Goal: Share content: Share content

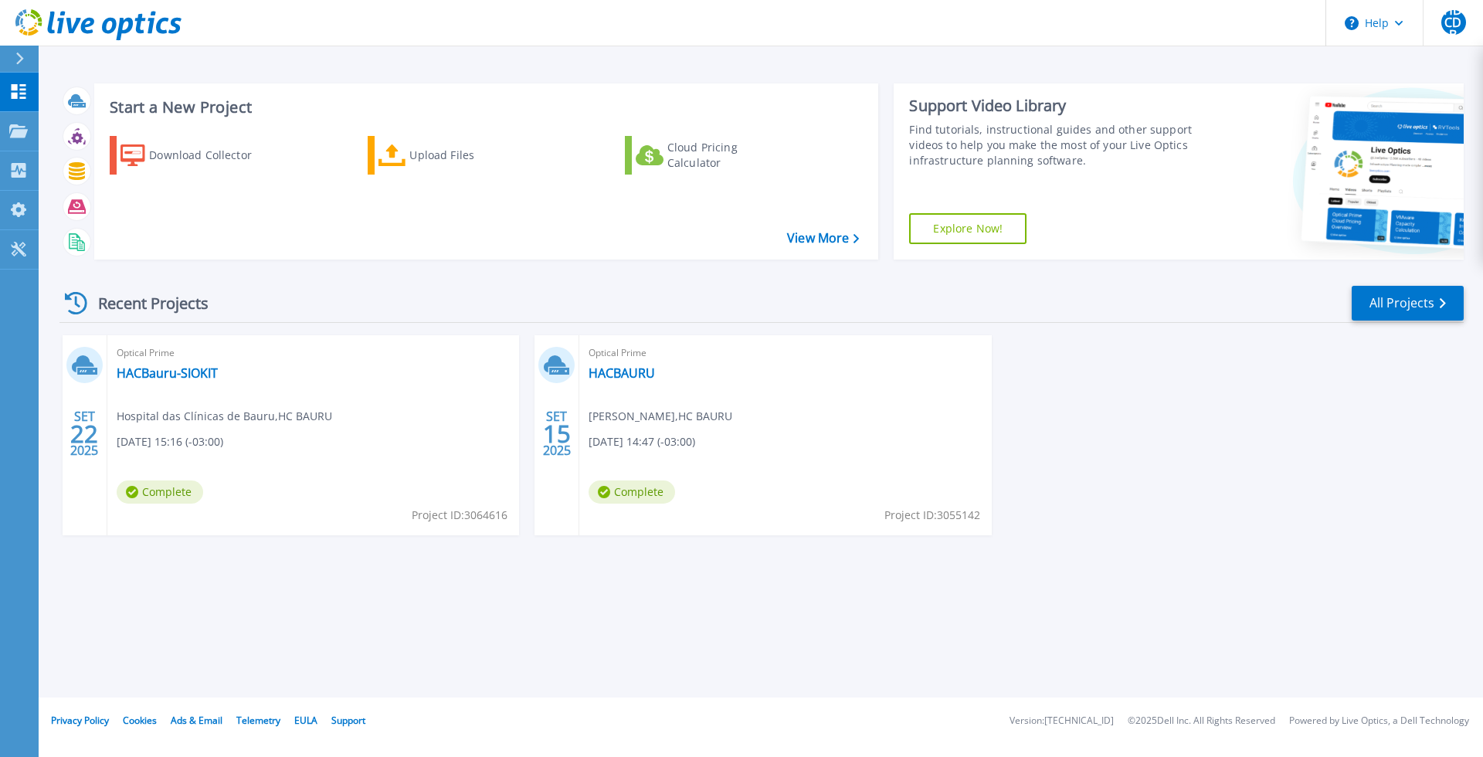
click at [1270, 439] on div "SET 22 2025 Optical Prime HACBauru-SIOKIT Hospital das Clínicas de Bauru , HC B…" at bounding box center [755, 450] width 1416 height 231
click at [17, 248] on icon at bounding box center [18, 249] width 15 height 15
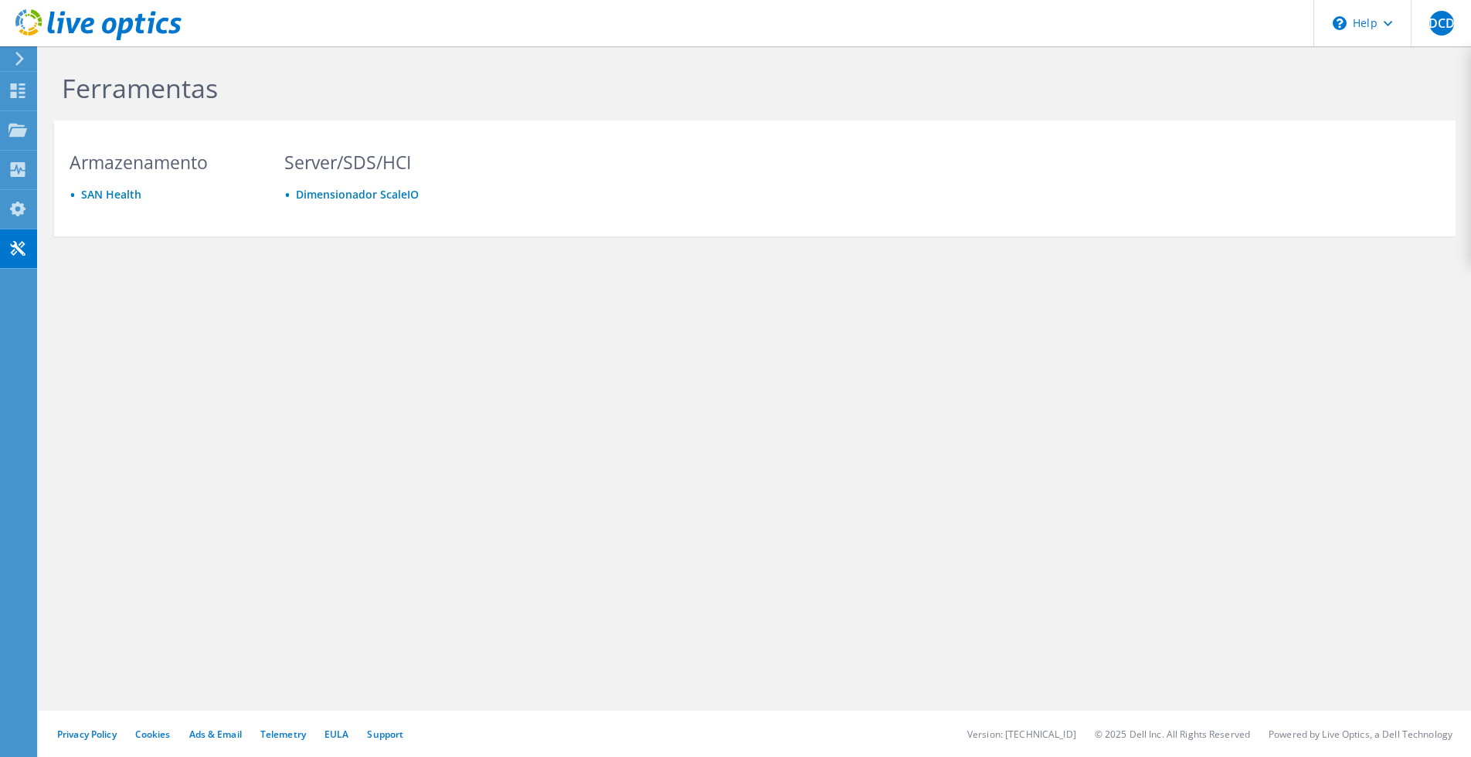
click at [12, 59] on div at bounding box center [16, 59] width 17 height 14
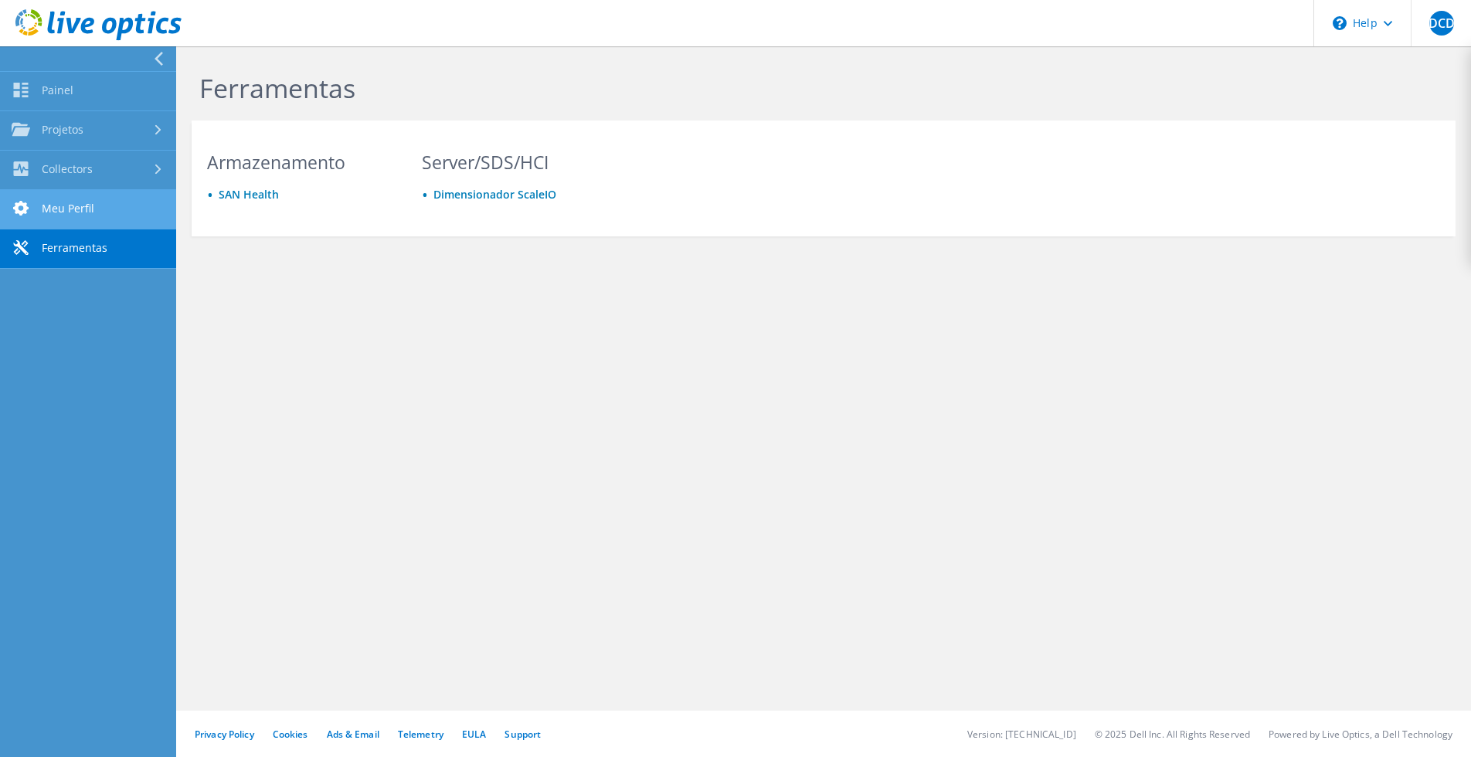
click at [78, 209] on link "Meu Perfil" at bounding box center [88, 209] width 176 height 39
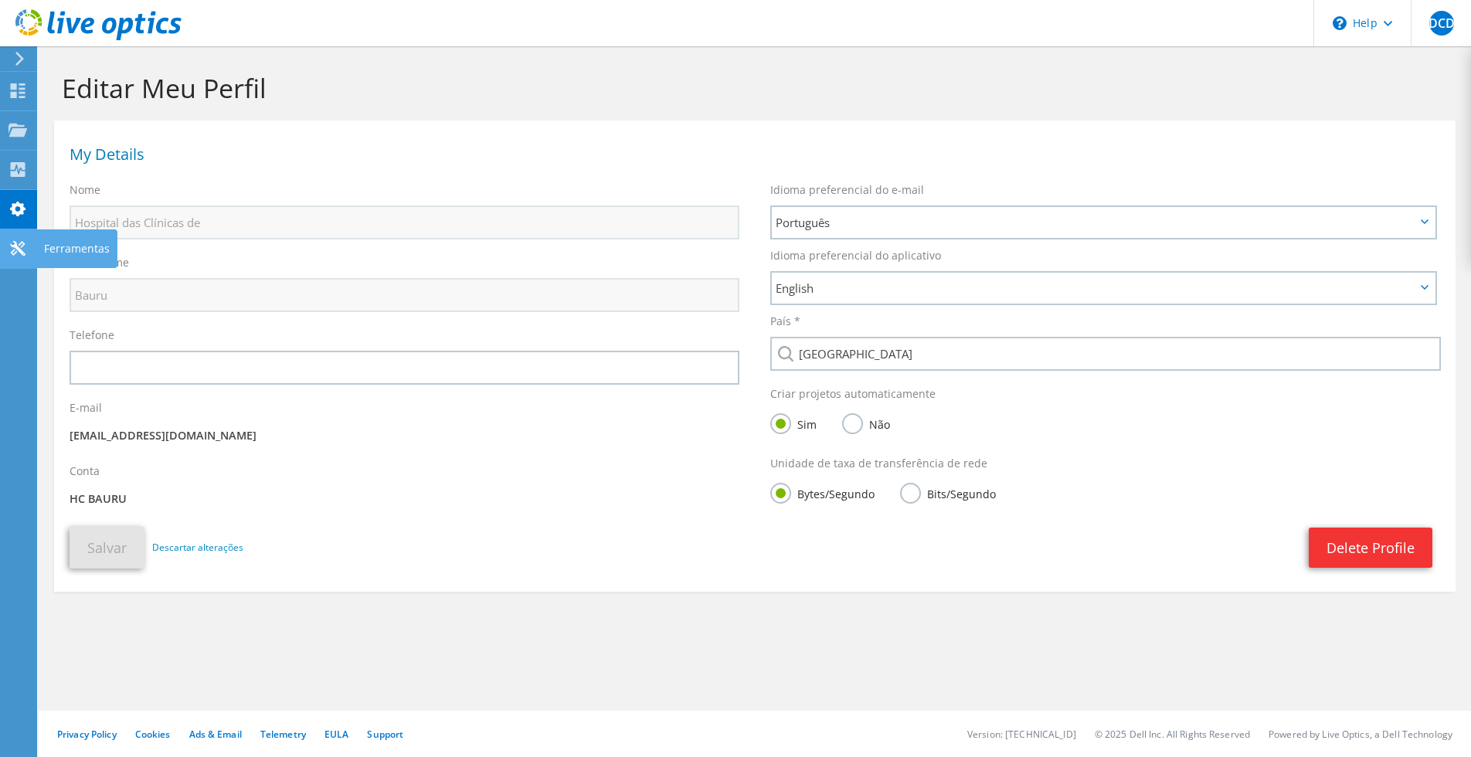
click at [15, 256] on div at bounding box center [17, 250] width 19 height 17
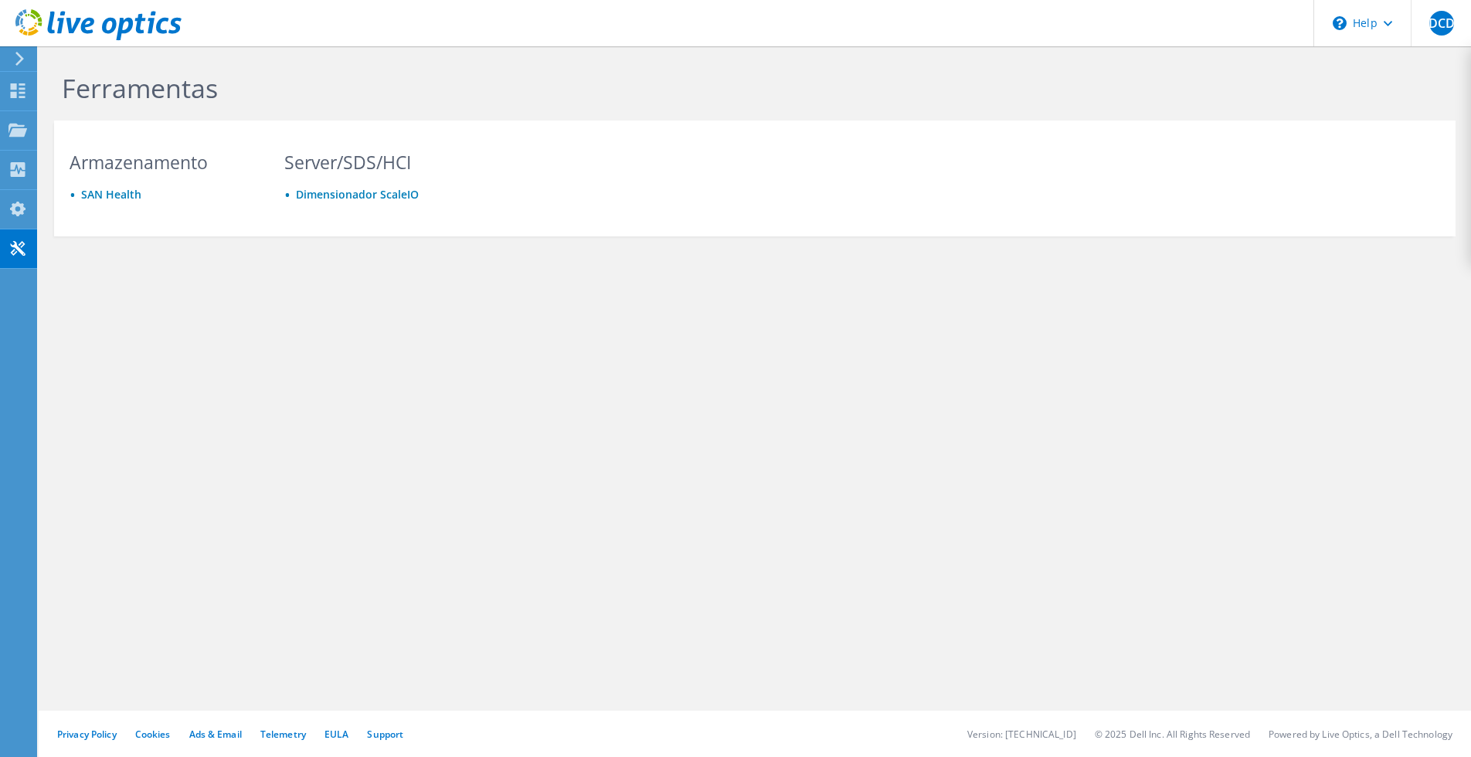
click at [1447, 26] on span "HDCDB" at bounding box center [1441, 23] width 25 height 25
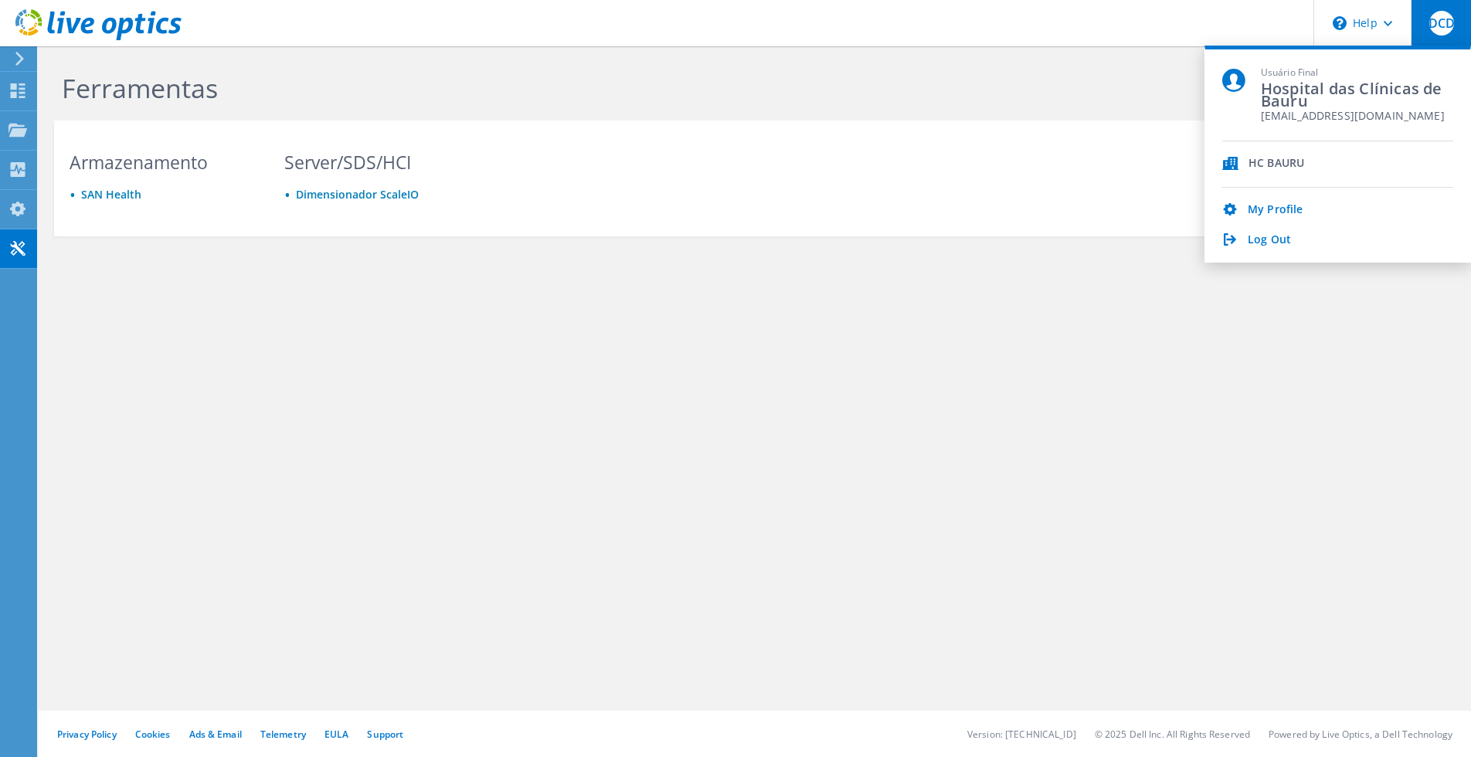
click at [1281, 158] on div "HC BAURU" at bounding box center [1276, 164] width 56 height 15
click at [1328, 85] on span "Hospital das Clínicas de Bauru" at bounding box center [1356, 94] width 192 height 21
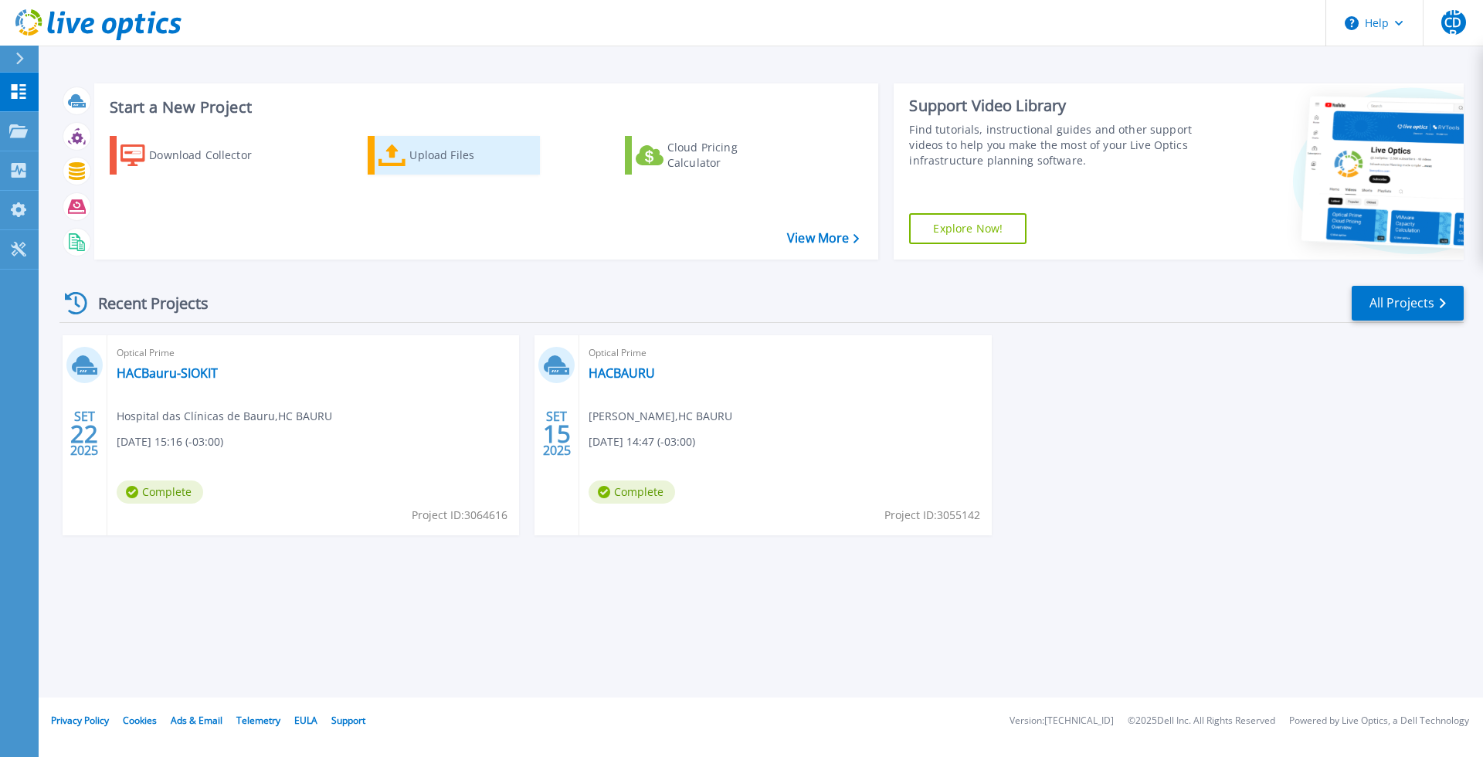
click at [431, 157] on div "Upload Files" at bounding box center [471, 155] width 124 height 31
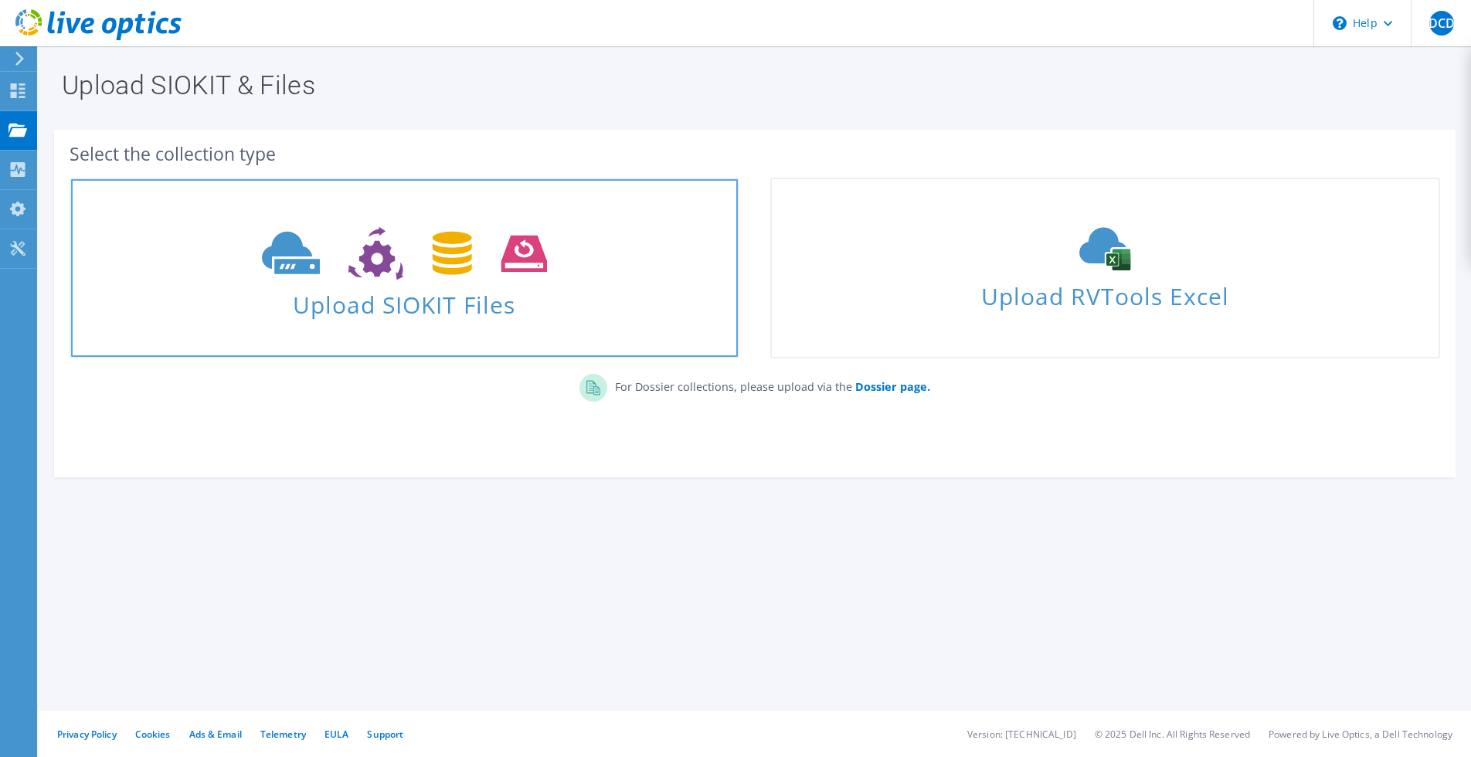
click at [454, 287] on span "Upload SIOKIT Files" at bounding box center [404, 299] width 667 height 33
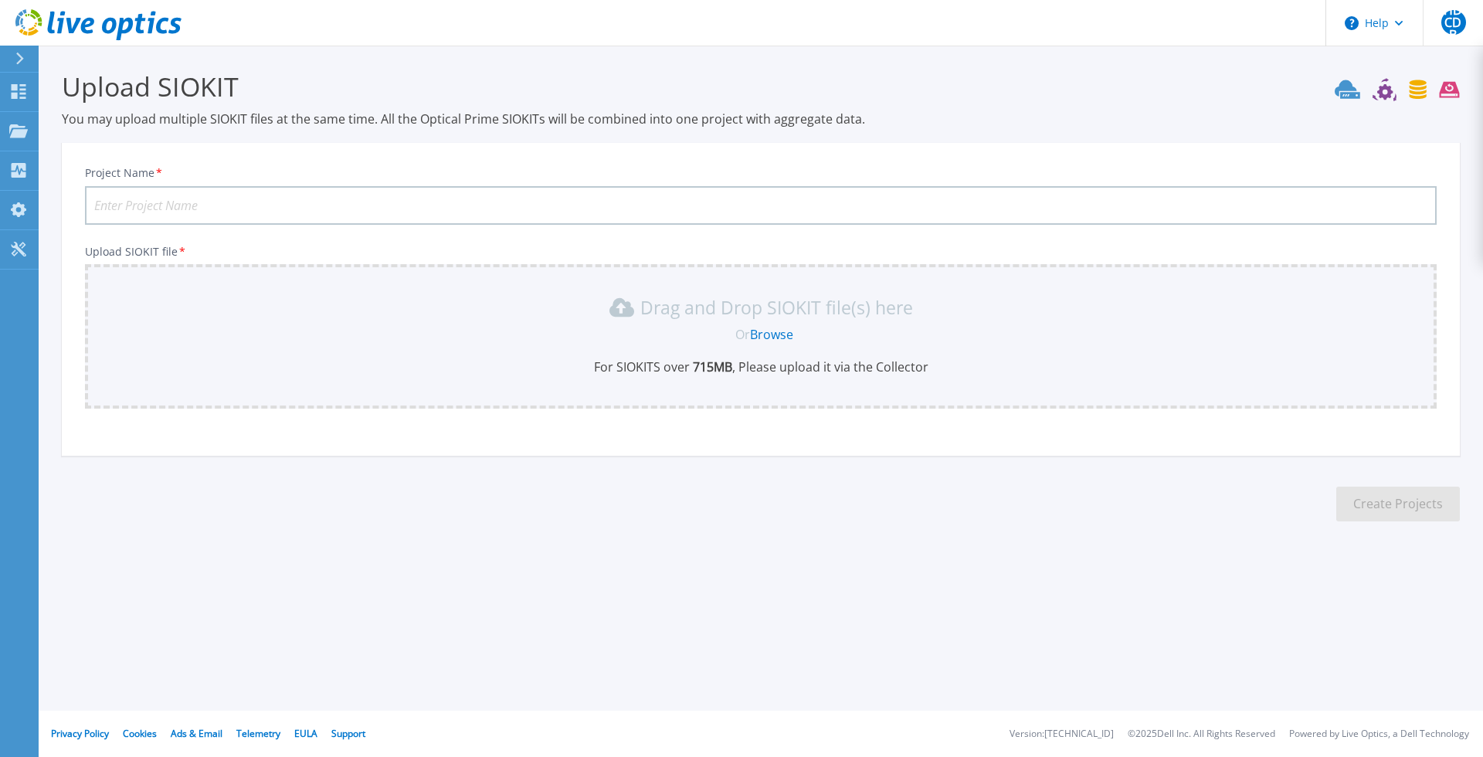
click at [266, 201] on input "Project Name *" at bounding box center [761, 205] width 1352 height 39
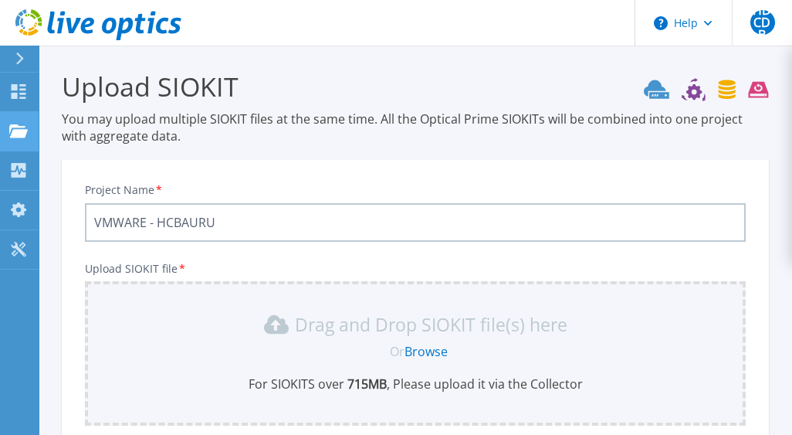
type input "VMWARE - HCBAURU"
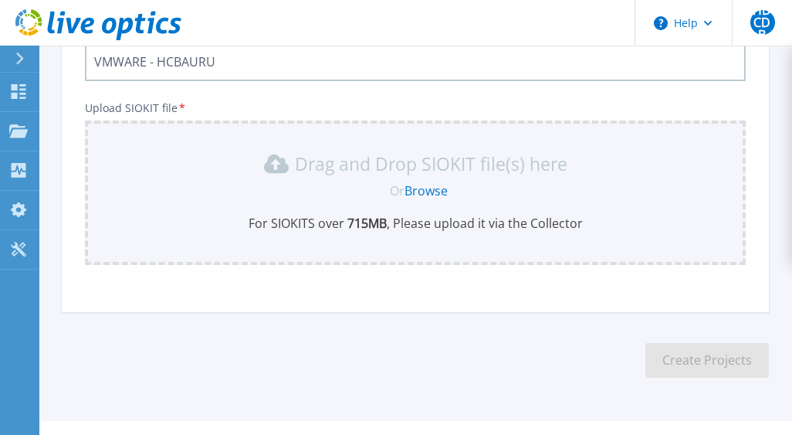
scroll to position [198, 0]
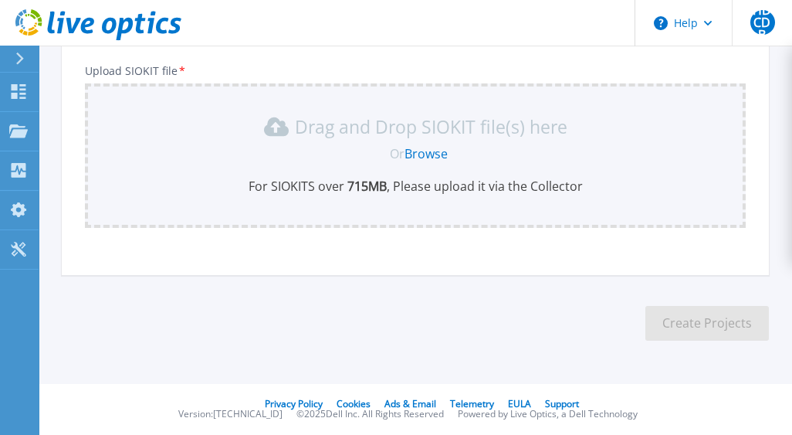
click at [440, 154] on link "Browse" at bounding box center [426, 153] width 43 height 17
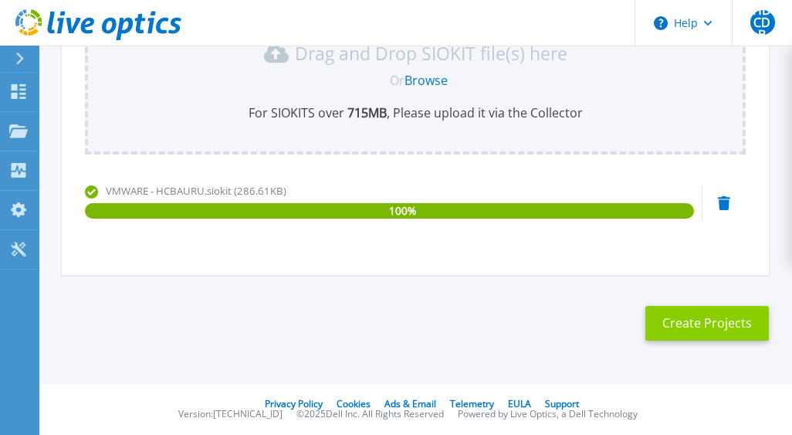
click at [689, 324] on button "Create Projects" at bounding box center [708, 323] width 124 height 35
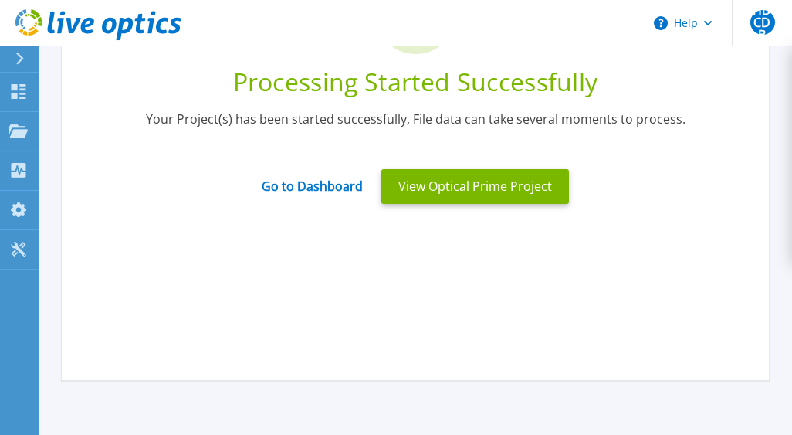
scroll to position [0, 0]
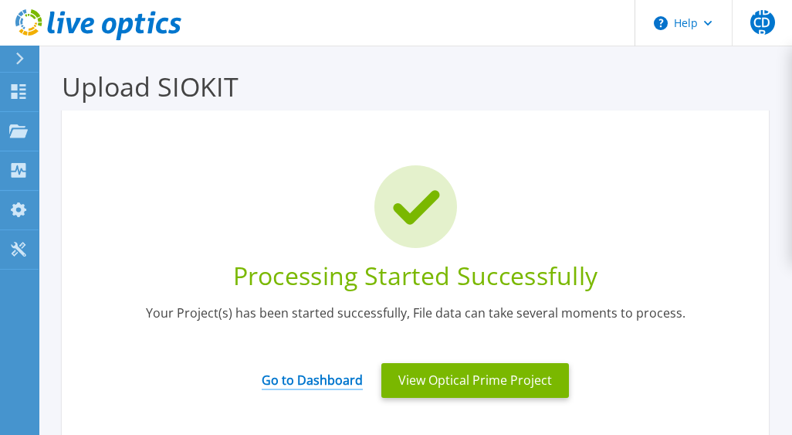
click at [317, 378] on link "Go to Dashboard" at bounding box center [312, 375] width 101 height 30
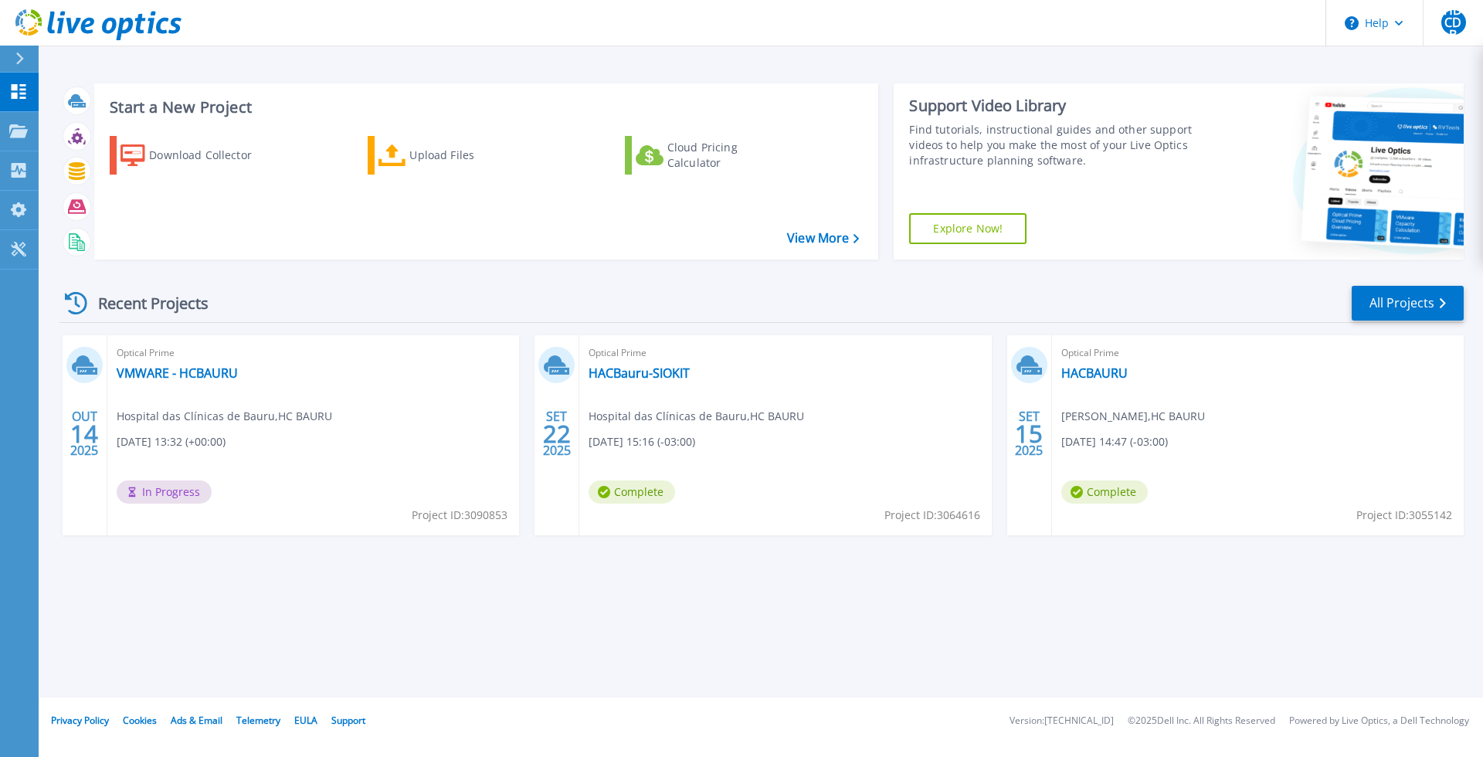
click at [648, 434] on div "Start a New Project Download Collector Upload Files Cloud Pricing Calculator Vi…" at bounding box center [761, 348] width 1444 height 697
click at [804, 26] on span "HDCDB" at bounding box center [1453, 22] width 25 height 37
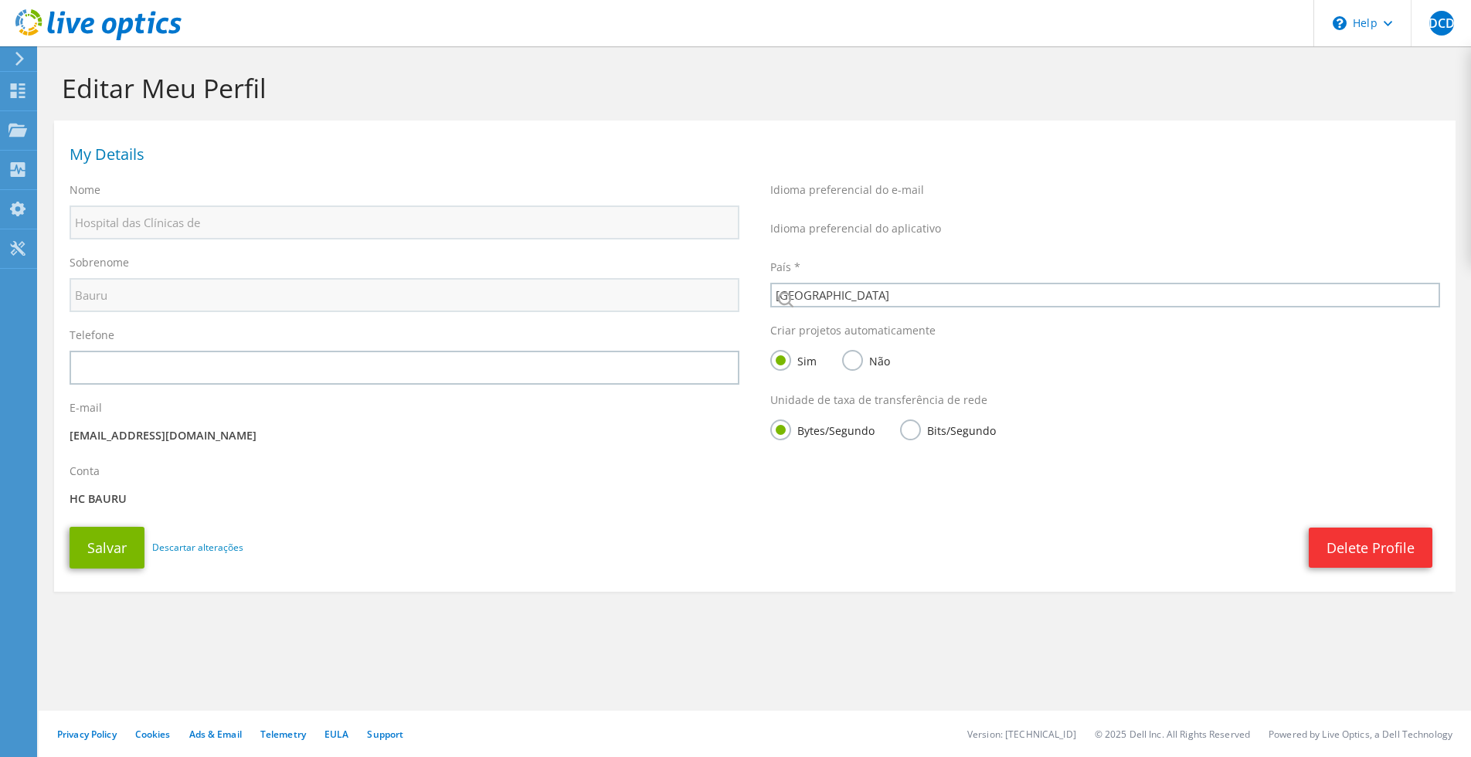
select select "30"
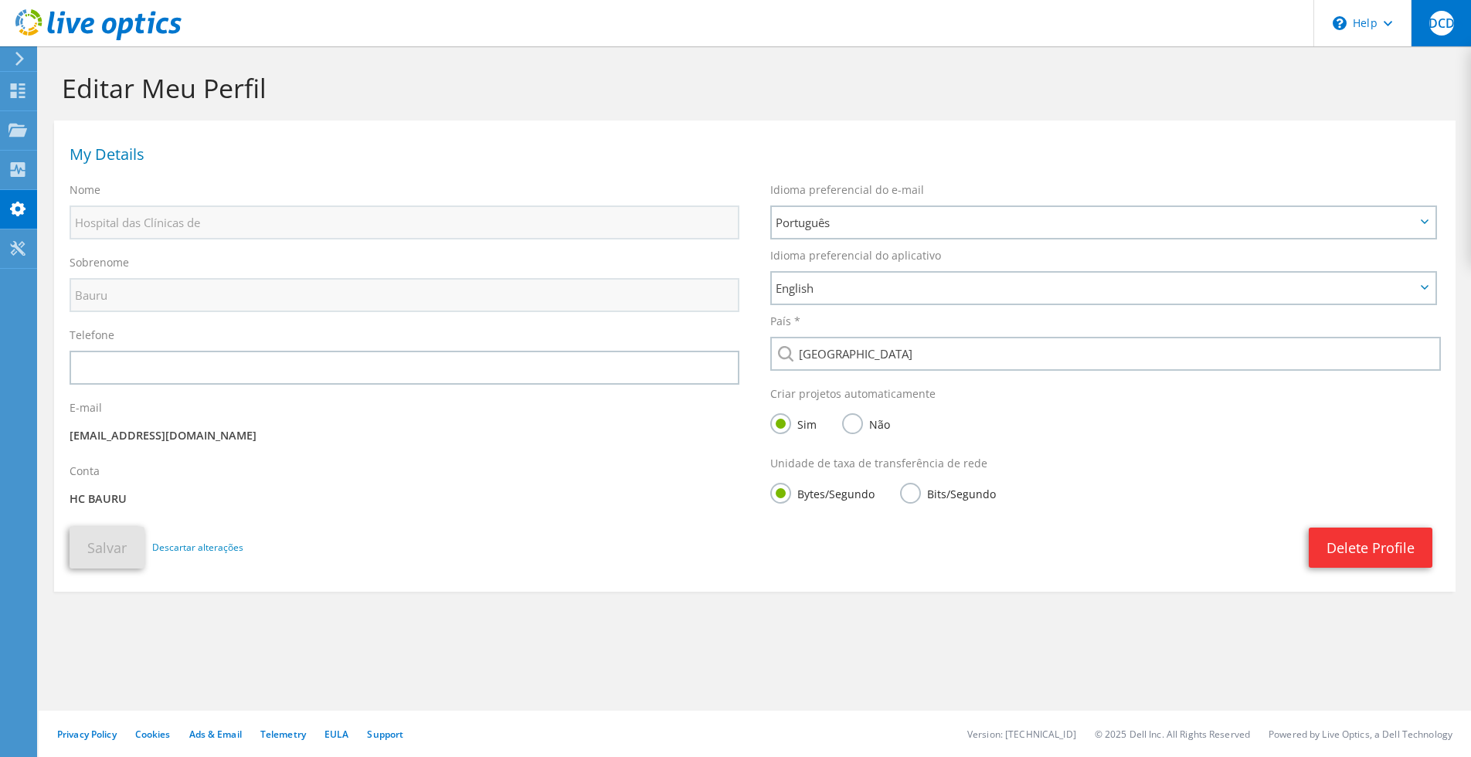
click at [1445, 22] on span "HDCDB" at bounding box center [1441, 23] width 25 height 25
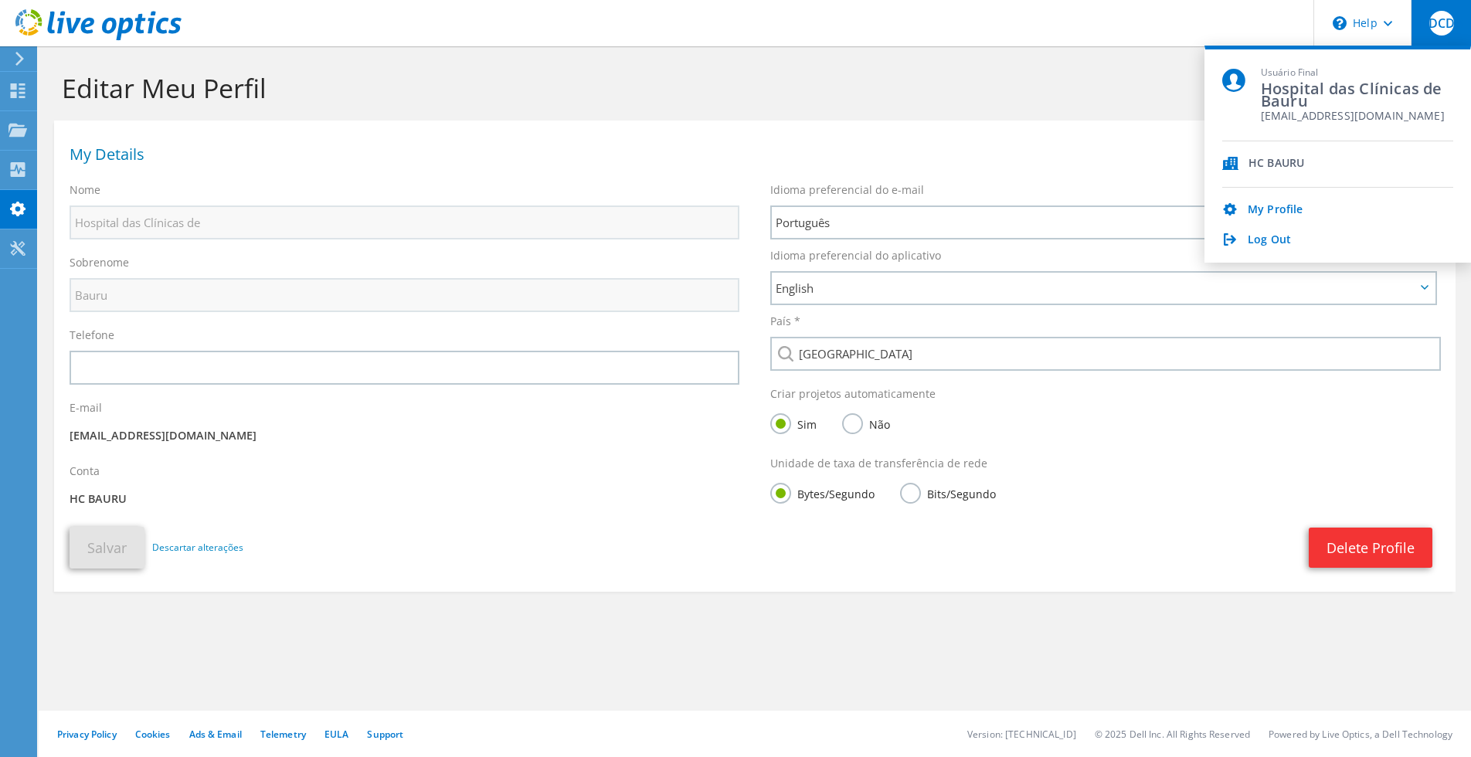
drag, startPoint x: 863, startPoint y: 593, endPoint x: 708, endPoint y: 589, distance: 154.5
click at [860, 593] on section "Editar Meu Perfil My Details Nome Hospital das Clínicas de Sobrenome Bauru Tele…" at bounding box center [755, 365] width 1432 height 638
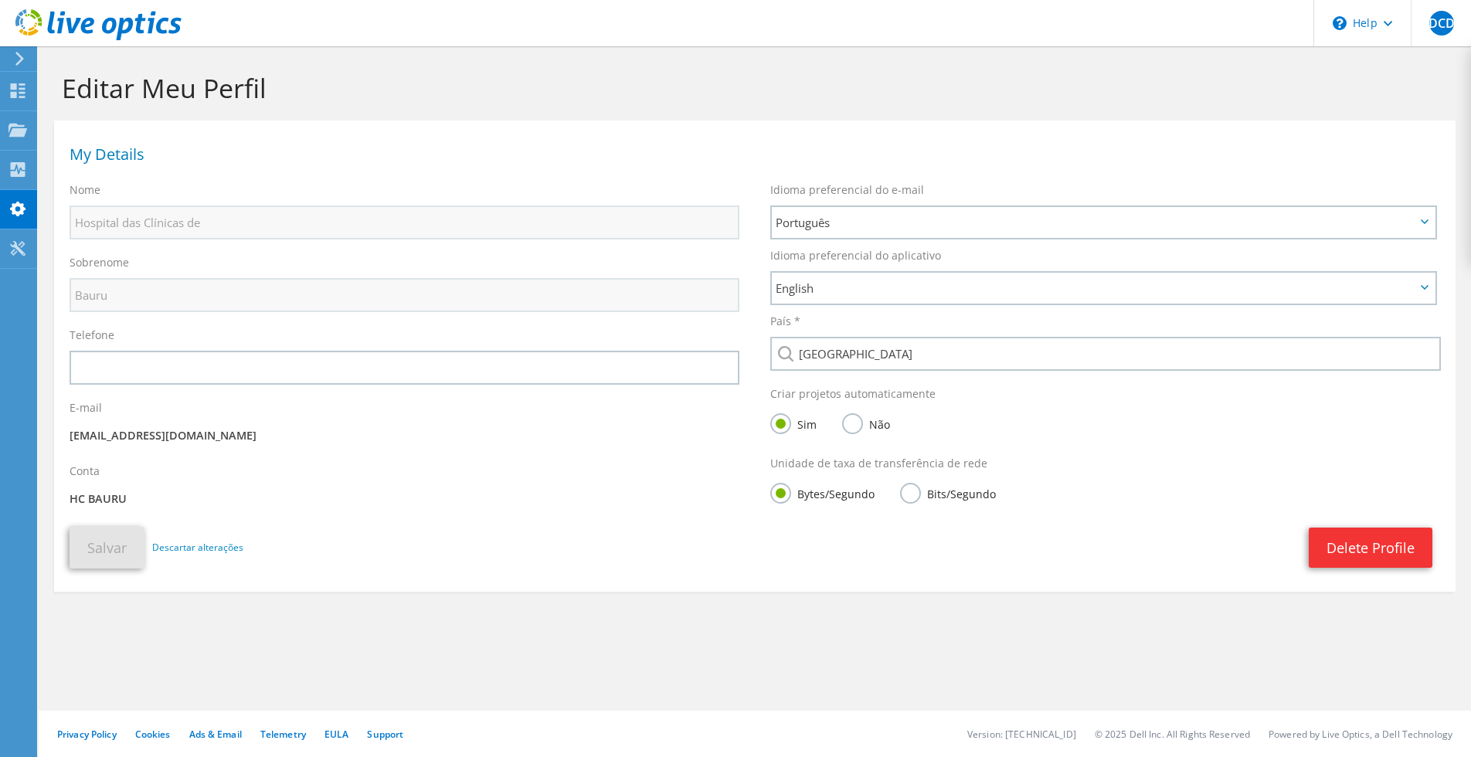
click at [15, 57] on icon at bounding box center [20, 59] width 12 height 14
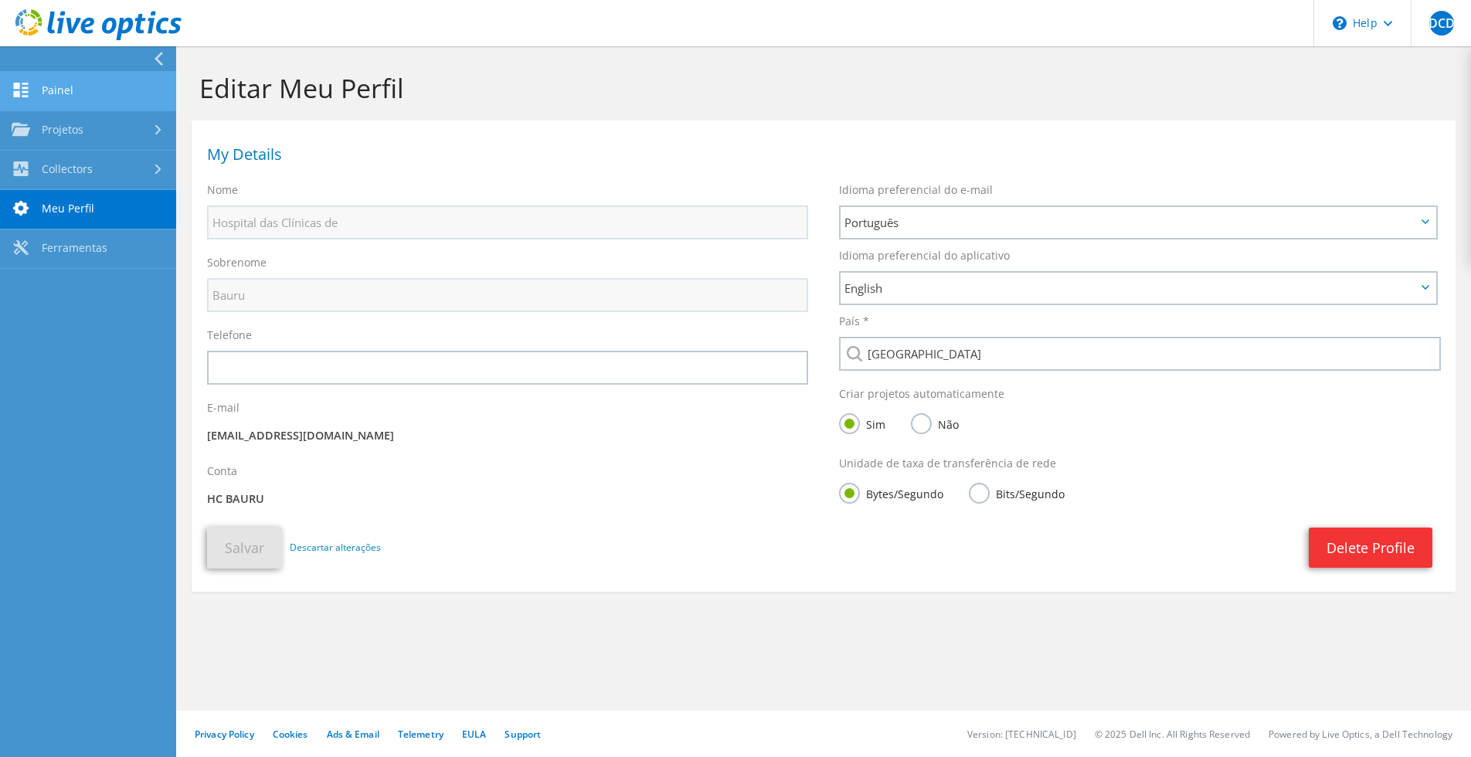
click at [65, 89] on link "Painel" at bounding box center [88, 91] width 176 height 39
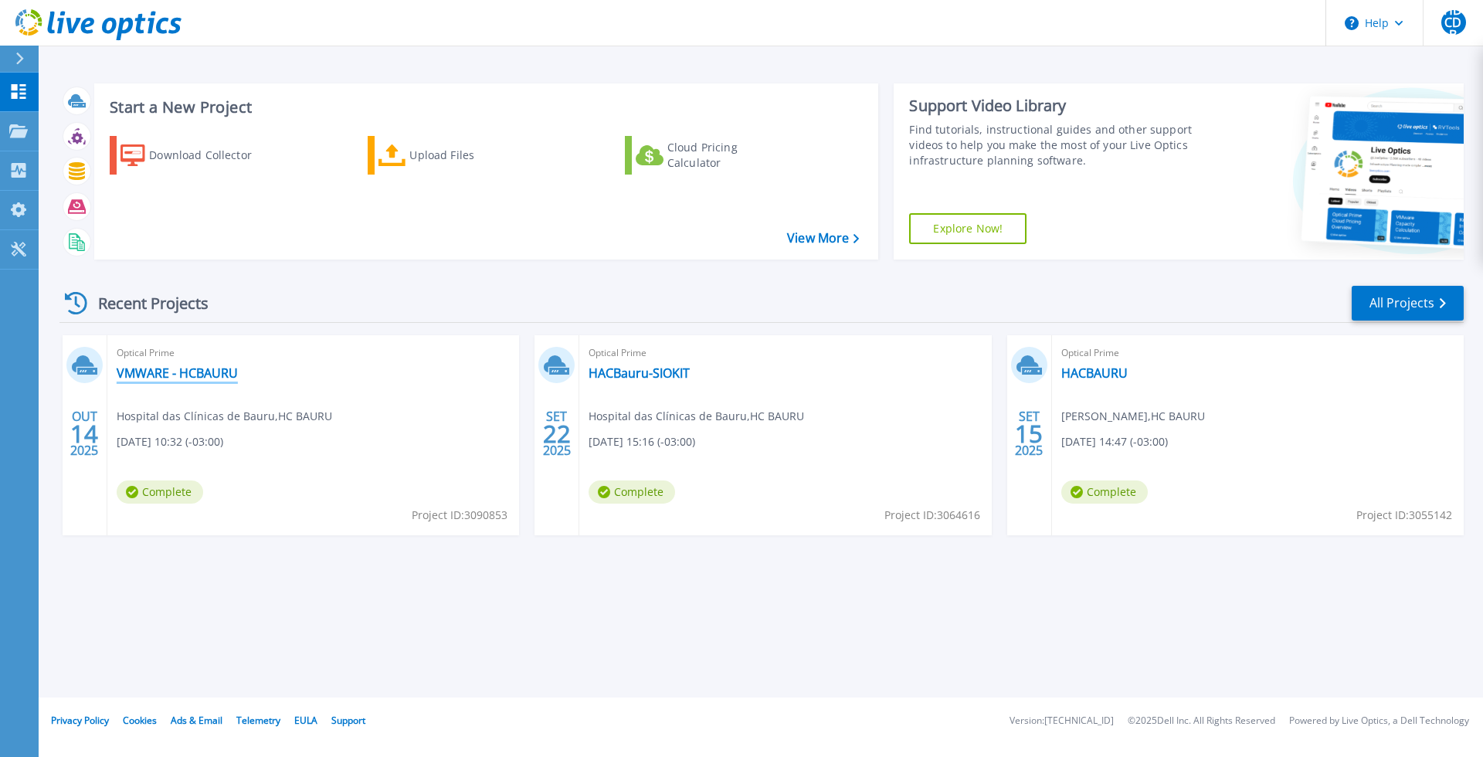
click at [201, 370] on link "VMWARE - HCBAURU" at bounding box center [177, 372] width 121 height 15
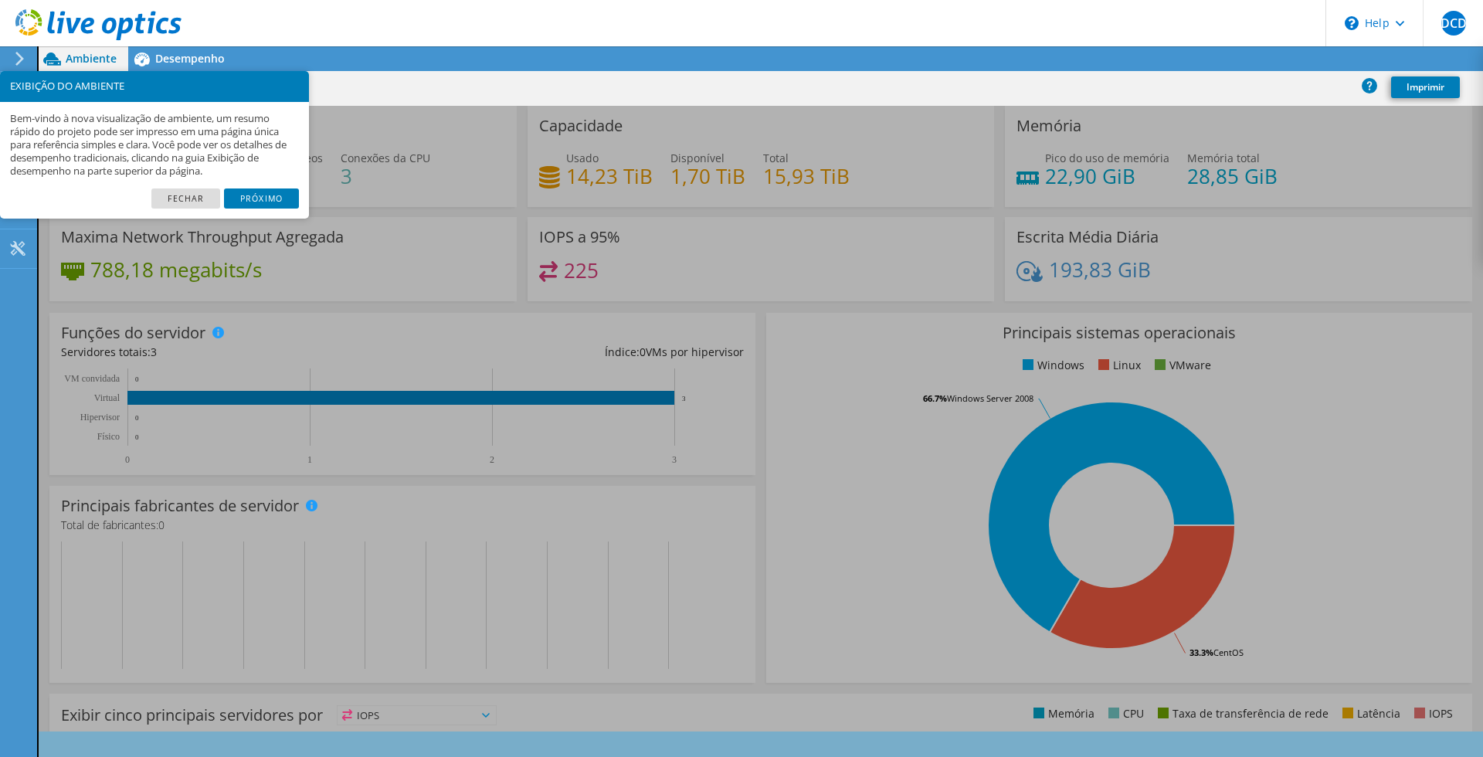
click at [198, 203] on link "Fechar" at bounding box center [185, 198] width 69 height 20
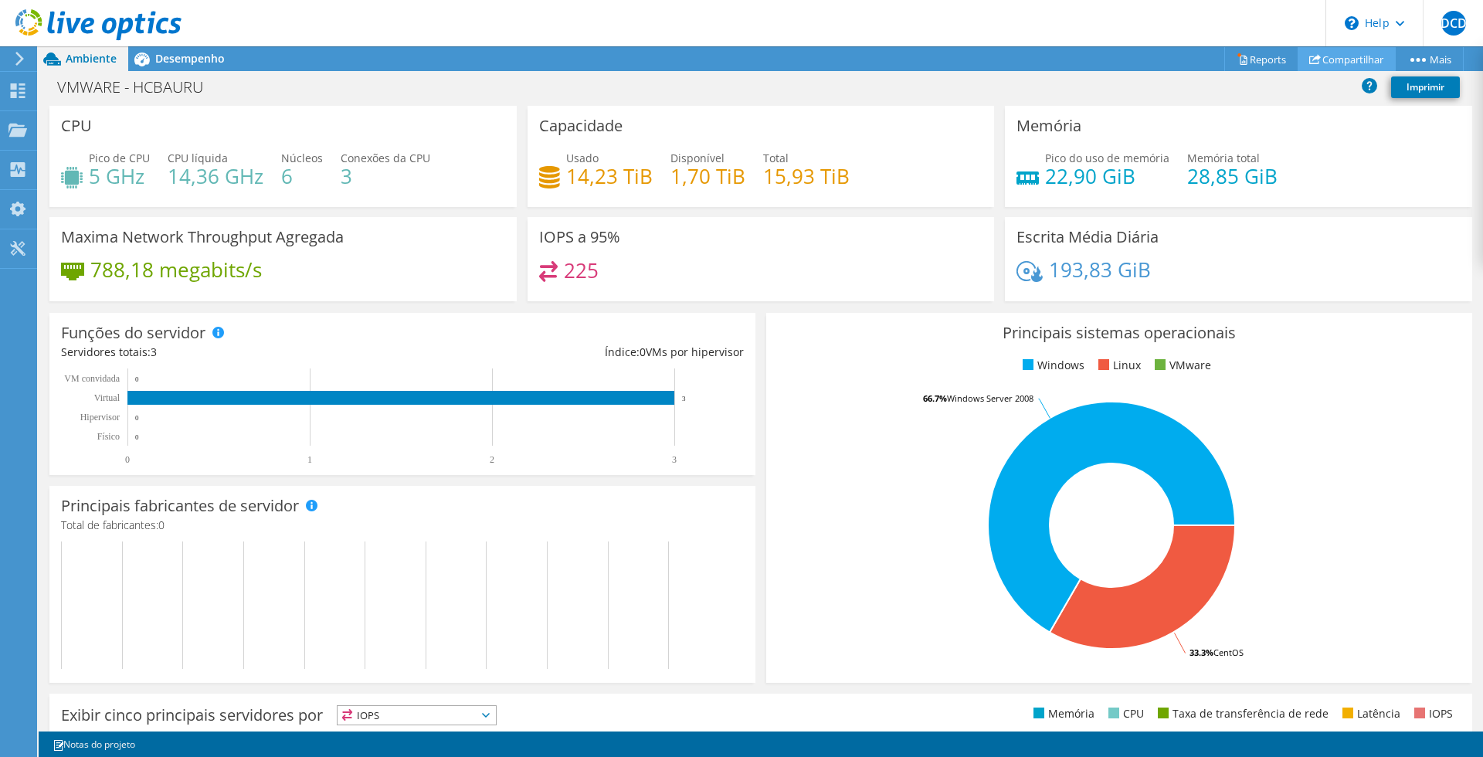
click at [1350, 59] on link "Compartilhar" at bounding box center [1347, 59] width 98 height 24
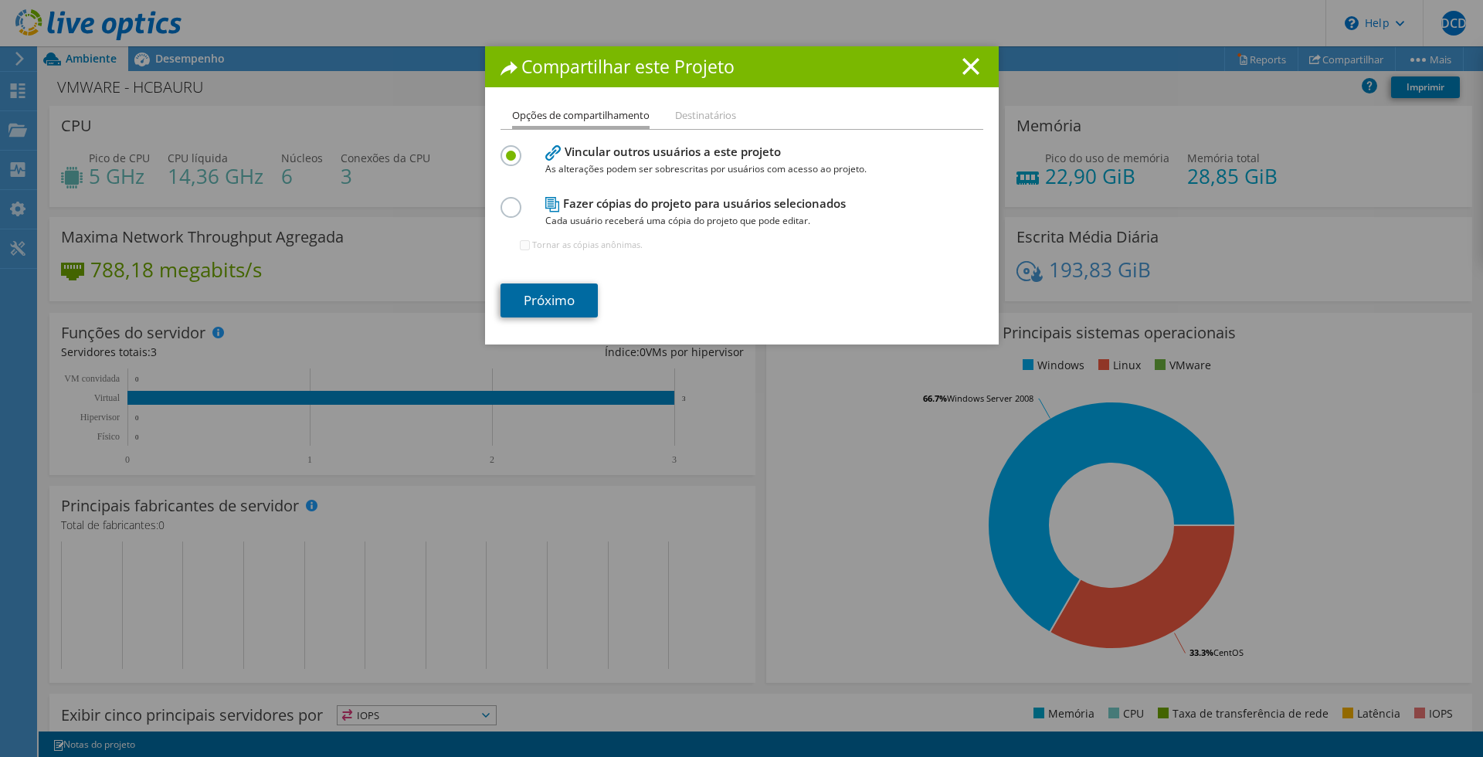
click at [555, 301] on link "Próximo" at bounding box center [548, 300] width 97 height 34
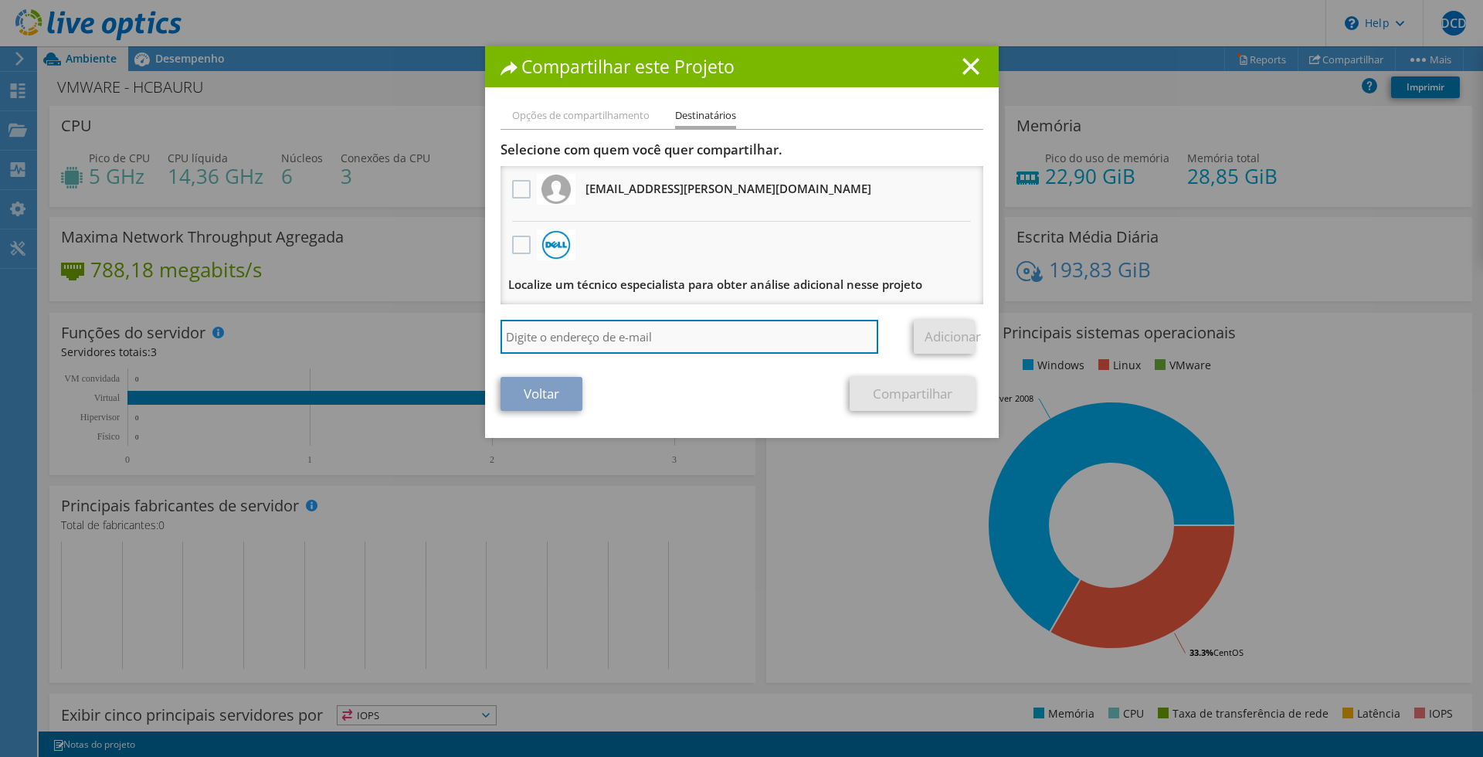
click at [590, 332] on input "search" at bounding box center [689, 337] width 378 height 34
click at [588, 337] on input "wesley.martinelli@proitcs.com.r" at bounding box center [689, 337] width 378 height 34
click at [738, 340] on input "wesley.martineli@proitcs.com.r" at bounding box center [689, 337] width 378 height 34
click at [854, 343] on input "wesley.martineli@proitcs.com.br;fabio.camargo@proitcs.com.br" at bounding box center [689, 337] width 378 height 34
click at [684, 339] on input "wesley.martineli@proitcs.com.br;fabio.camargo@proitcs.com.br" at bounding box center [689, 337] width 378 height 34
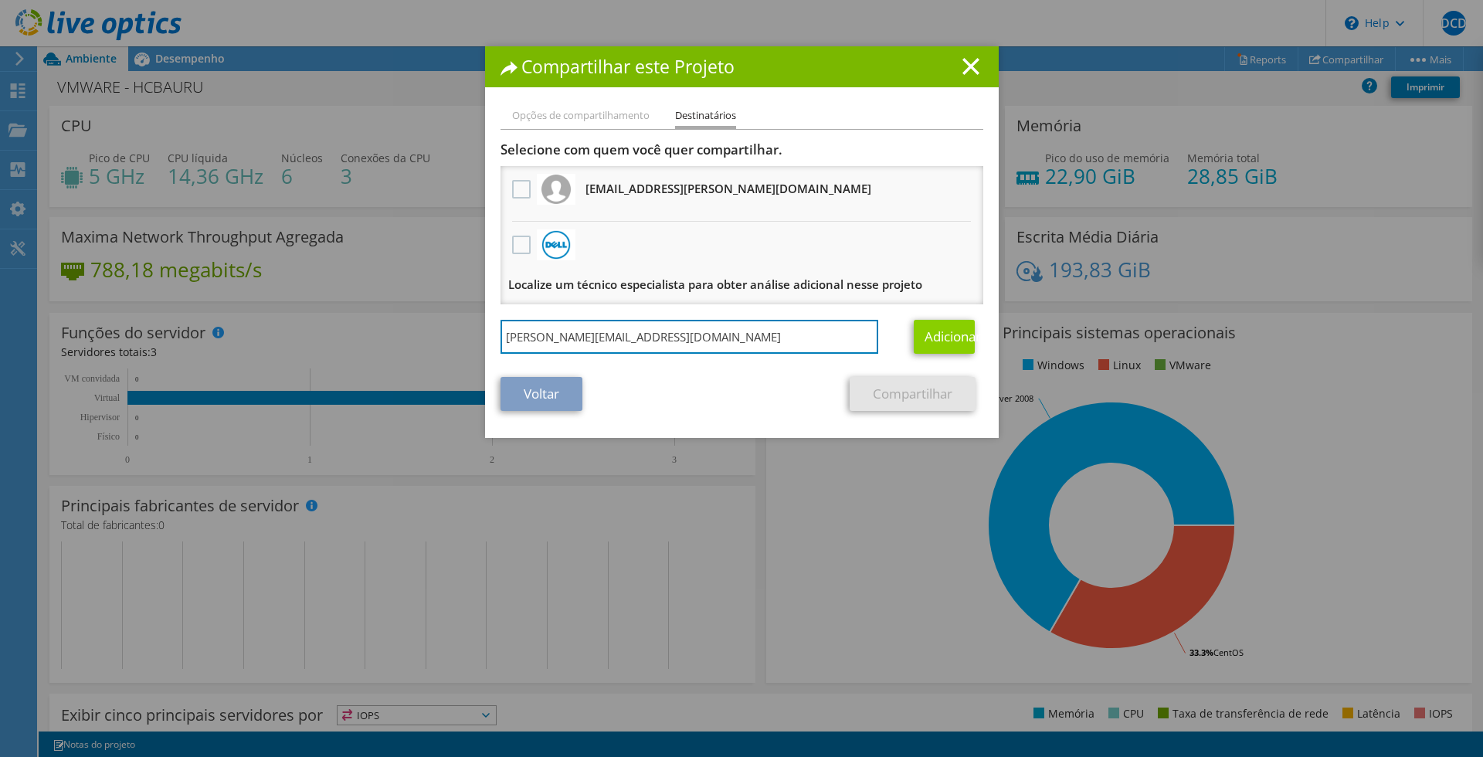
type input "wesley.martineli@proitcs.com.br"
click at [941, 333] on link "Adicionar" at bounding box center [944, 337] width 61 height 34
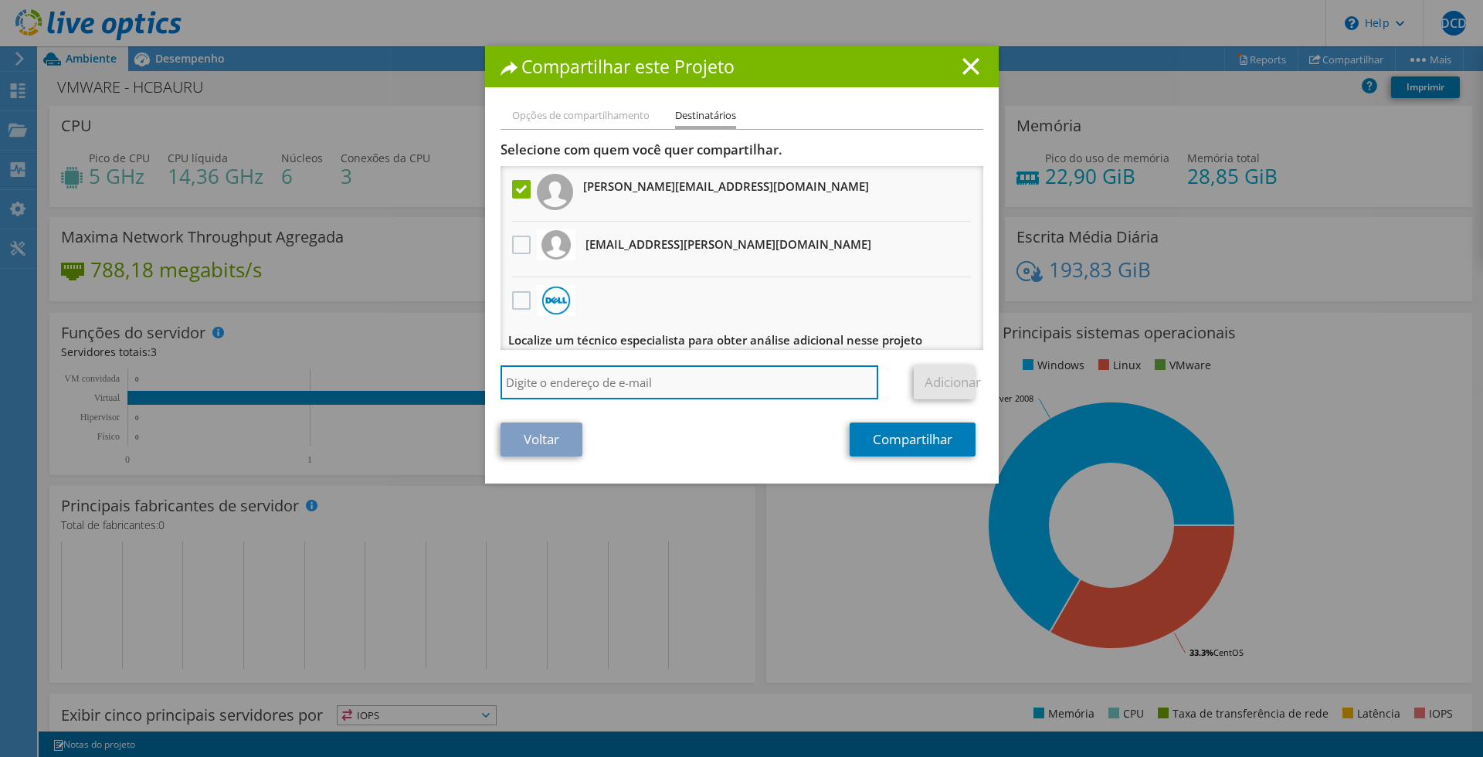
click at [643, 390] on input "search" at bounding box center [689, 382] width 378 height 34
paste input "fabio.camargo@proitcs.com.br"
type input "fabio.camargo@proitcs.com.br"
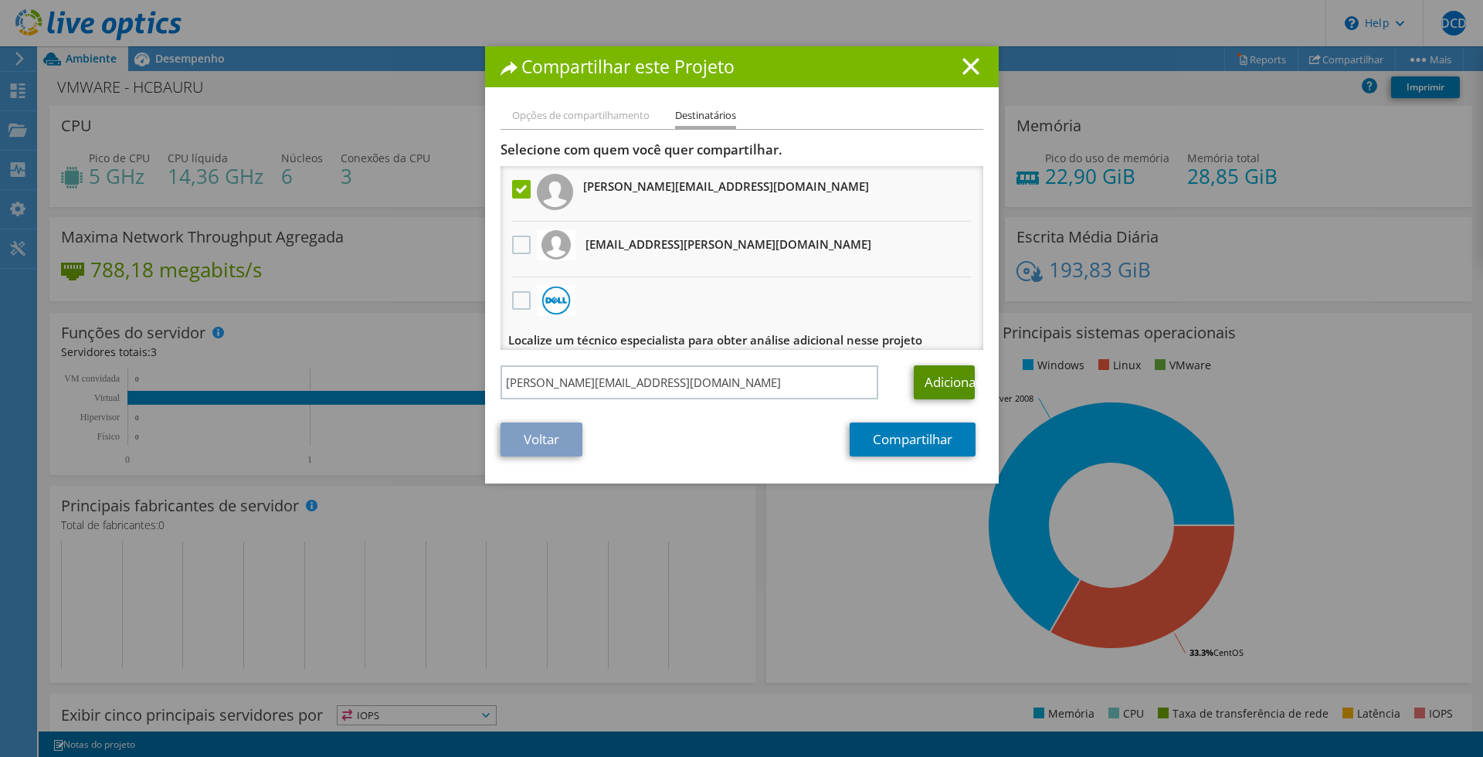
click at [925, 380] on link "Adicionar" at bounding box center [944, 382] width 61 height 34
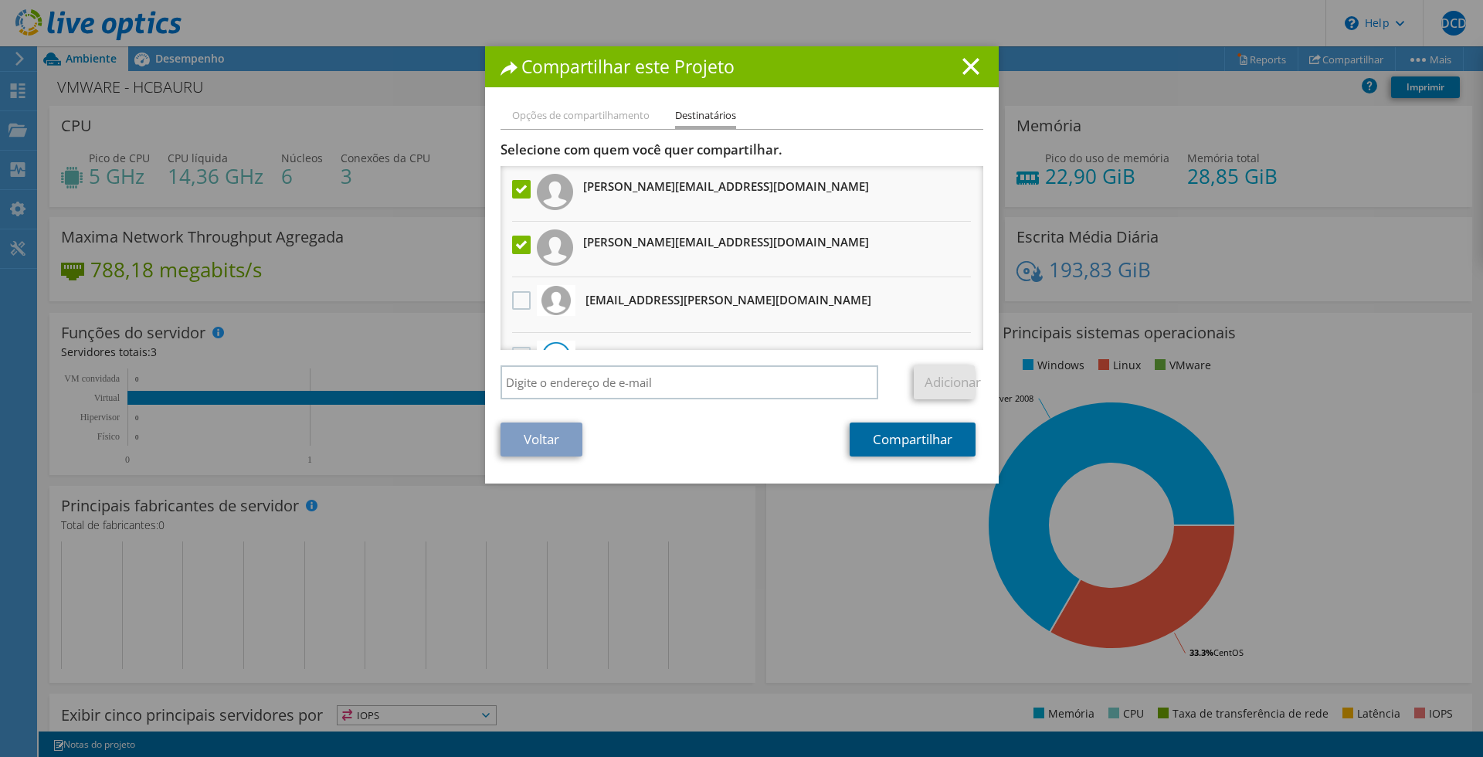
click at [927, 448] on link "Compartilhar" at bounding box center [913, 439] width 126 height 34
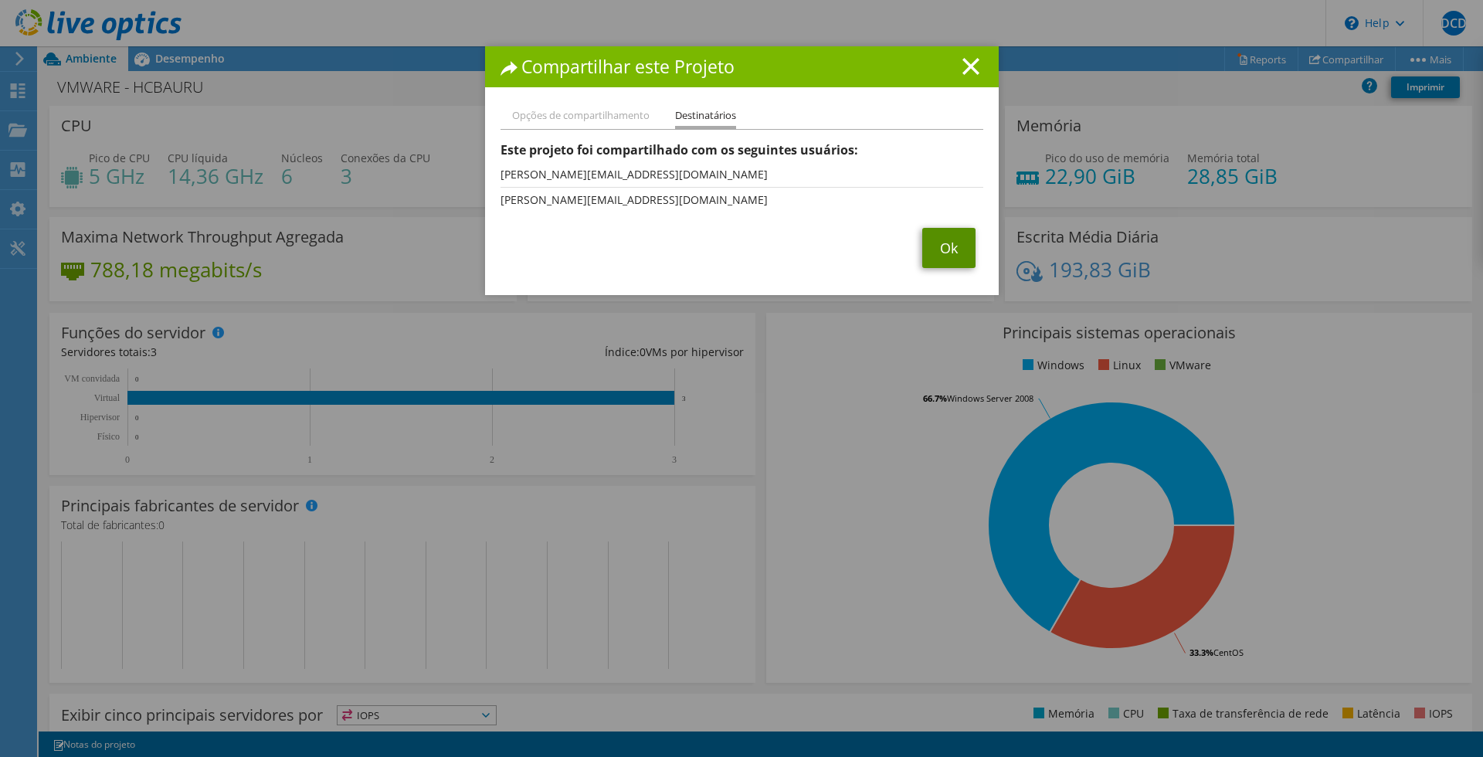
click at [940, 252] on link "Ok" at bounding box center [948, 248] width 53 height 40
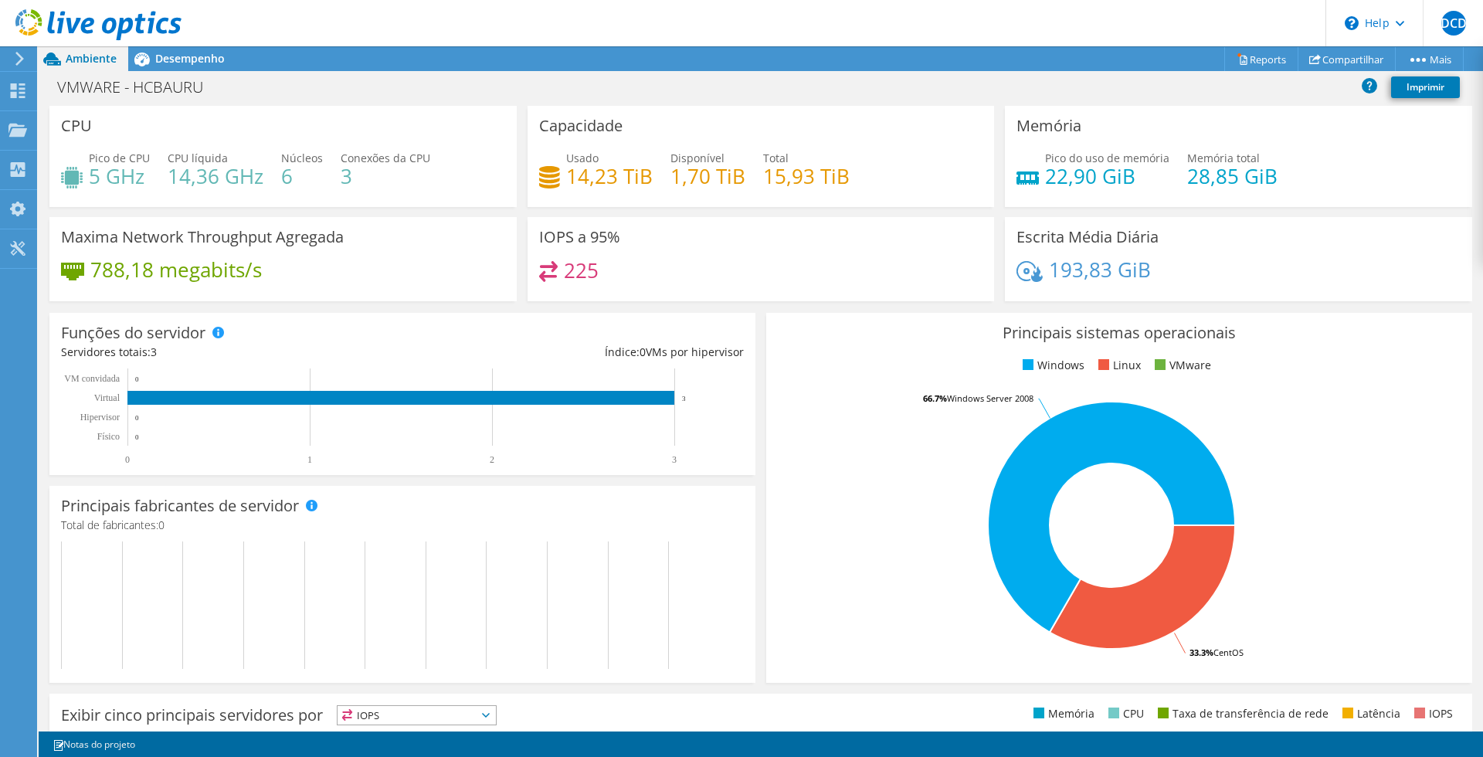
click at [22, 57] on icon at bounding box center [20, 59] width 12 height 14
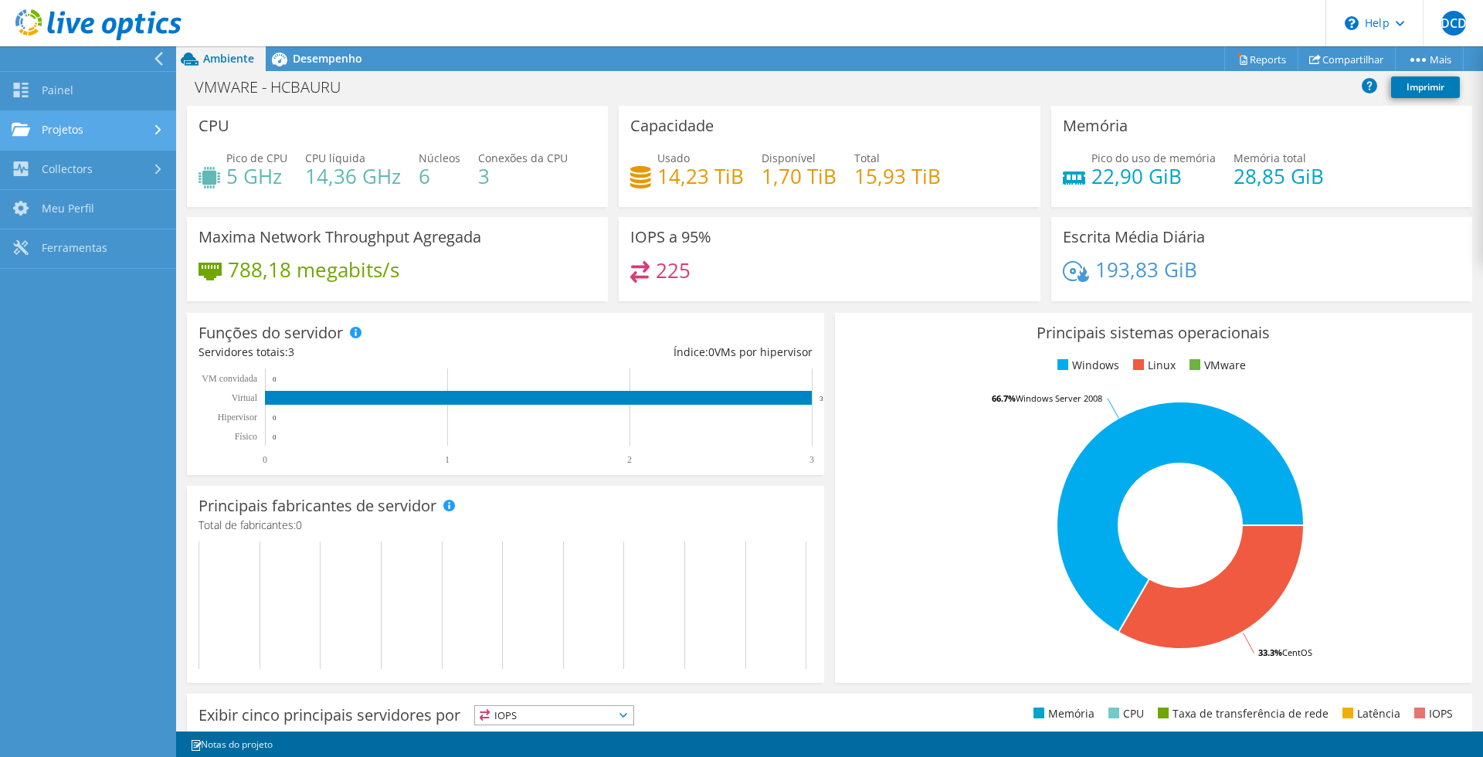
click at [70, 134] on link "Projetos" at bounding box center [88, 130] width 176 height 39
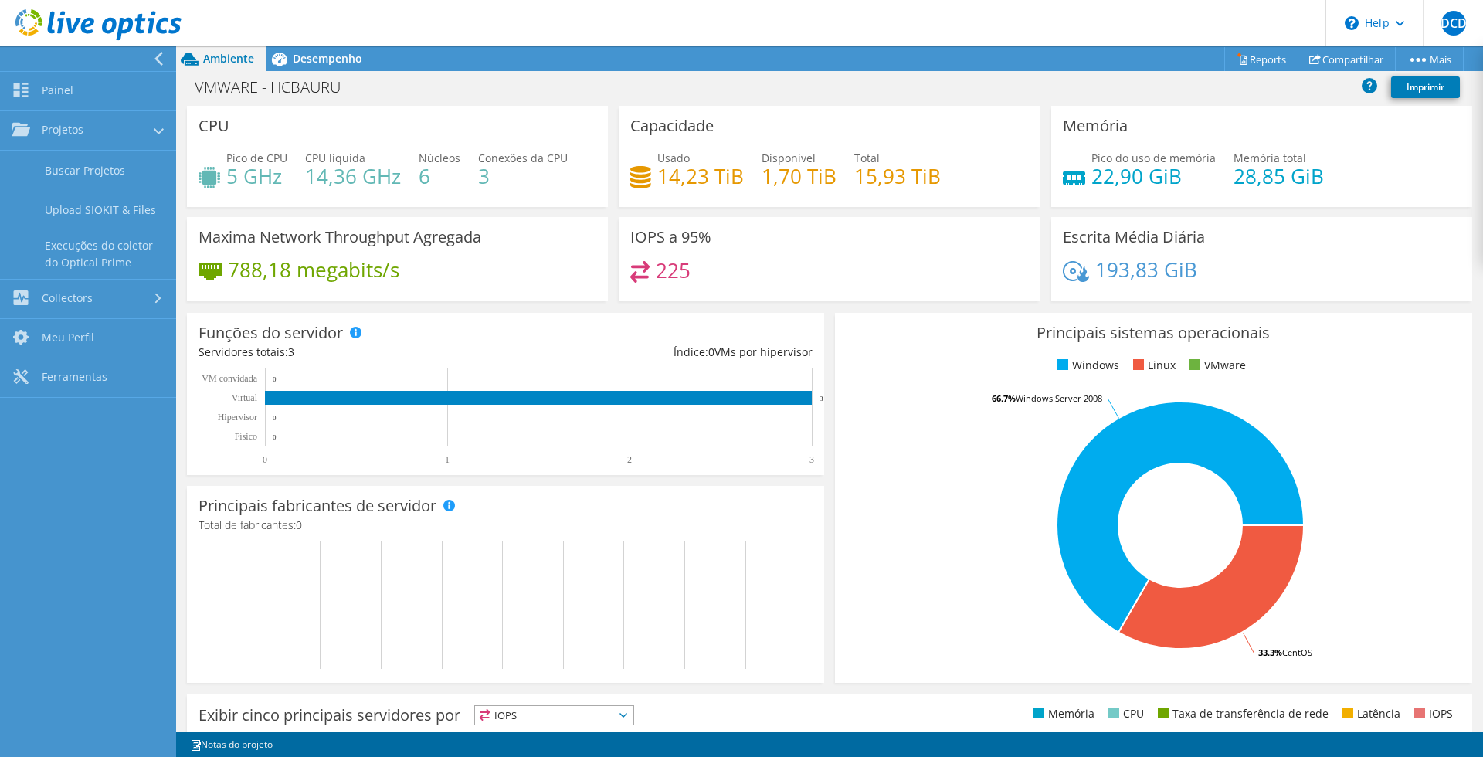
click at [877, 295] on div "IOPS a 95% 225" at bounding box center [829, 259] width 421 height 84
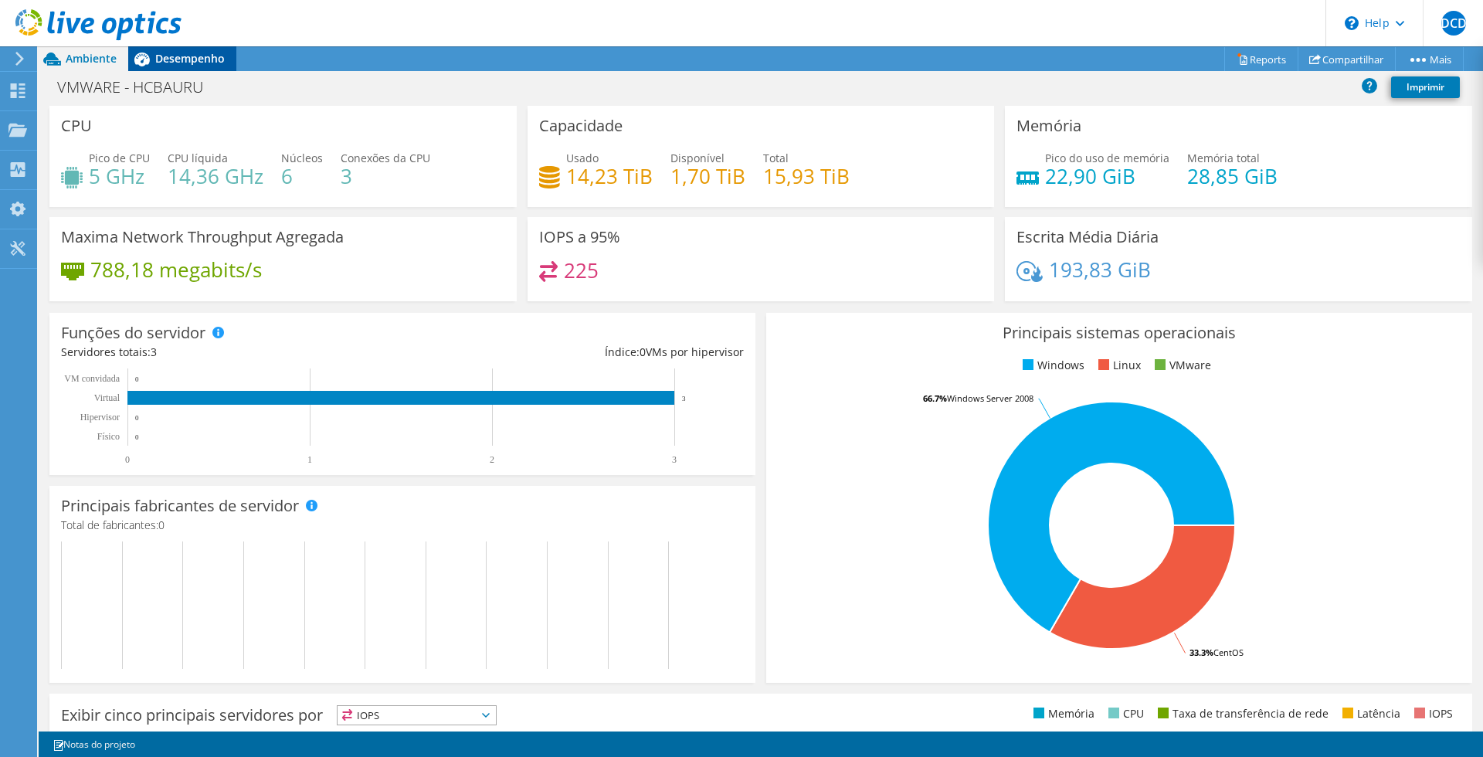
click at [194, 60] on span "Desempenho" at bounding box center [190, 58] width 70 height 15
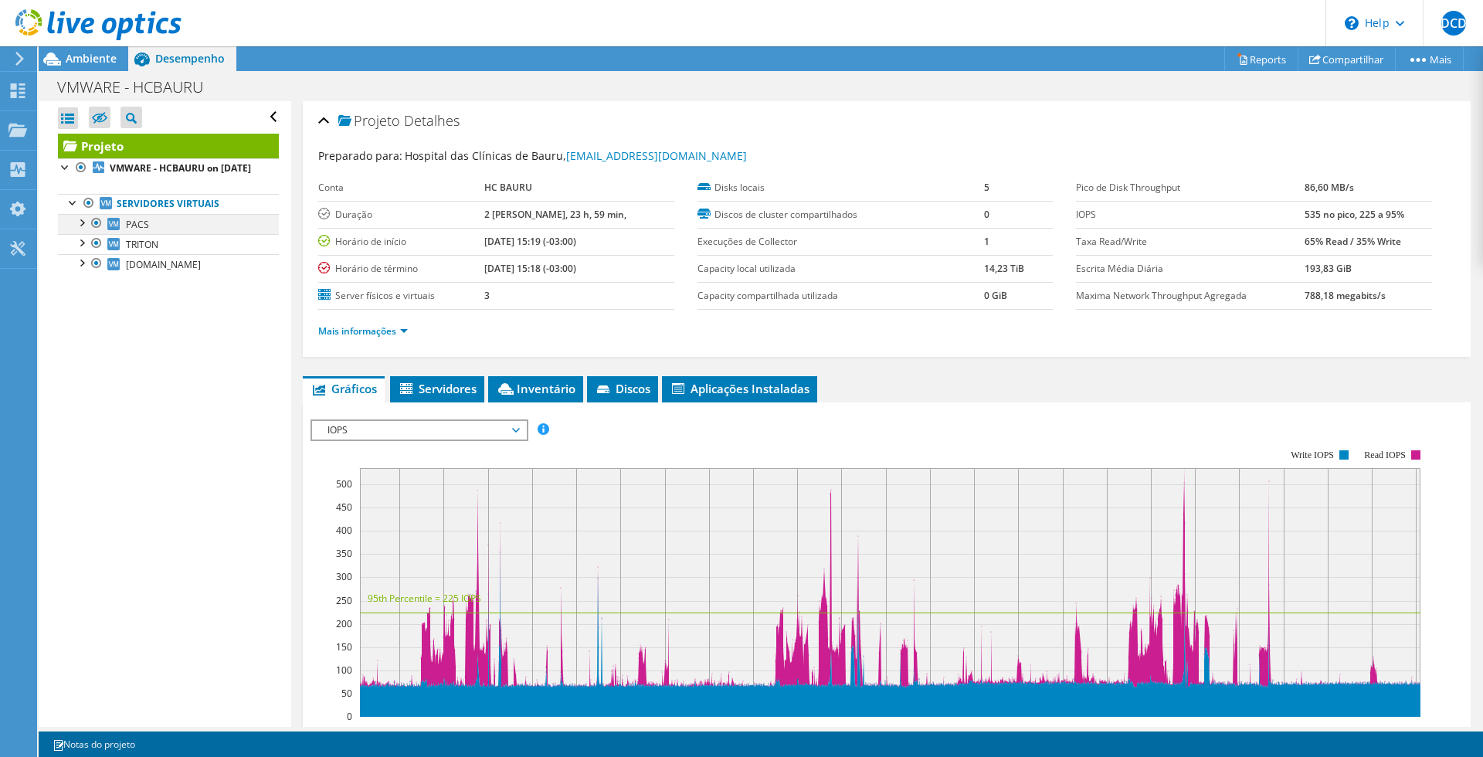
click at [83, 229] on div at bounding box center [80, 221] width 15 height 15
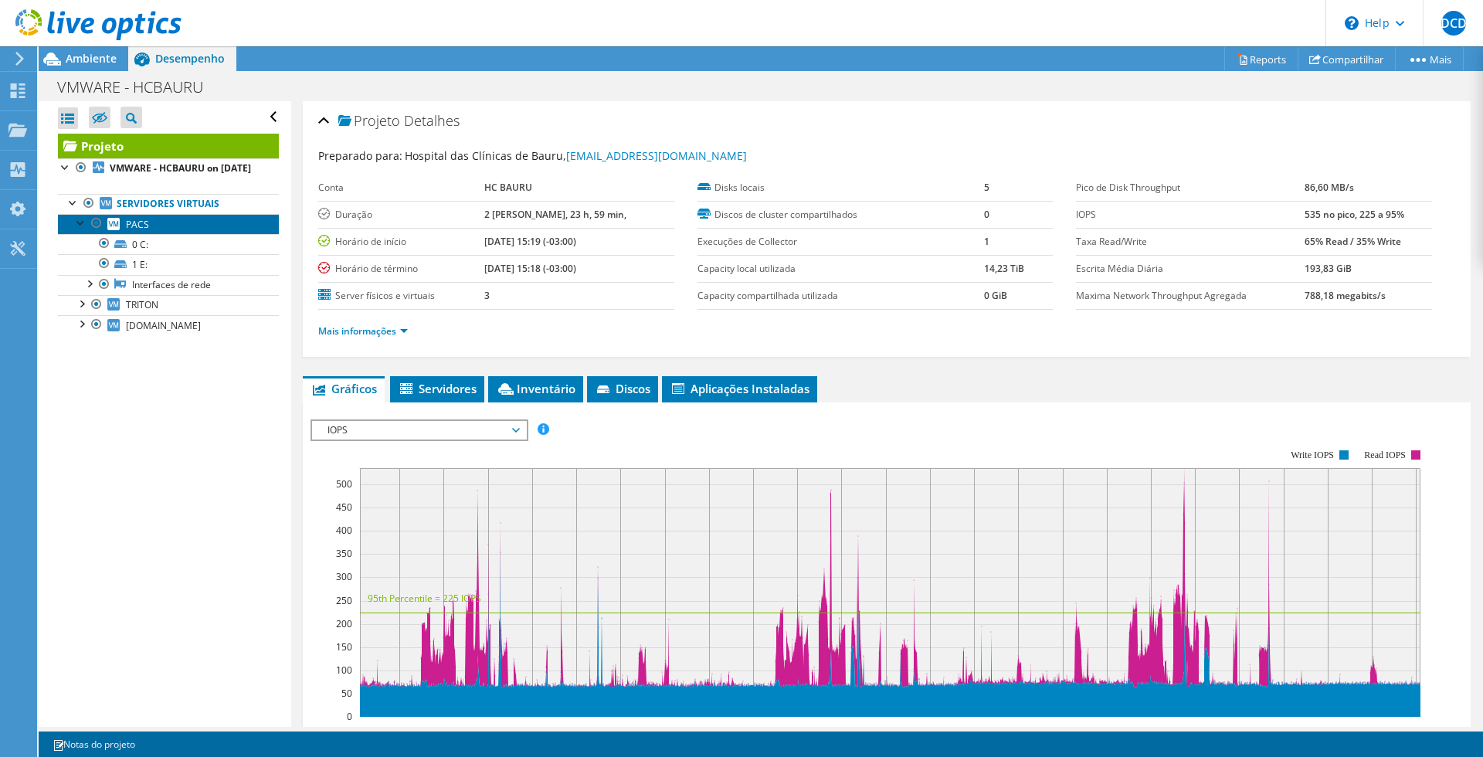
click at [153, 234] on link "PACS" at bounding box center [168, 224] width 221 height 20
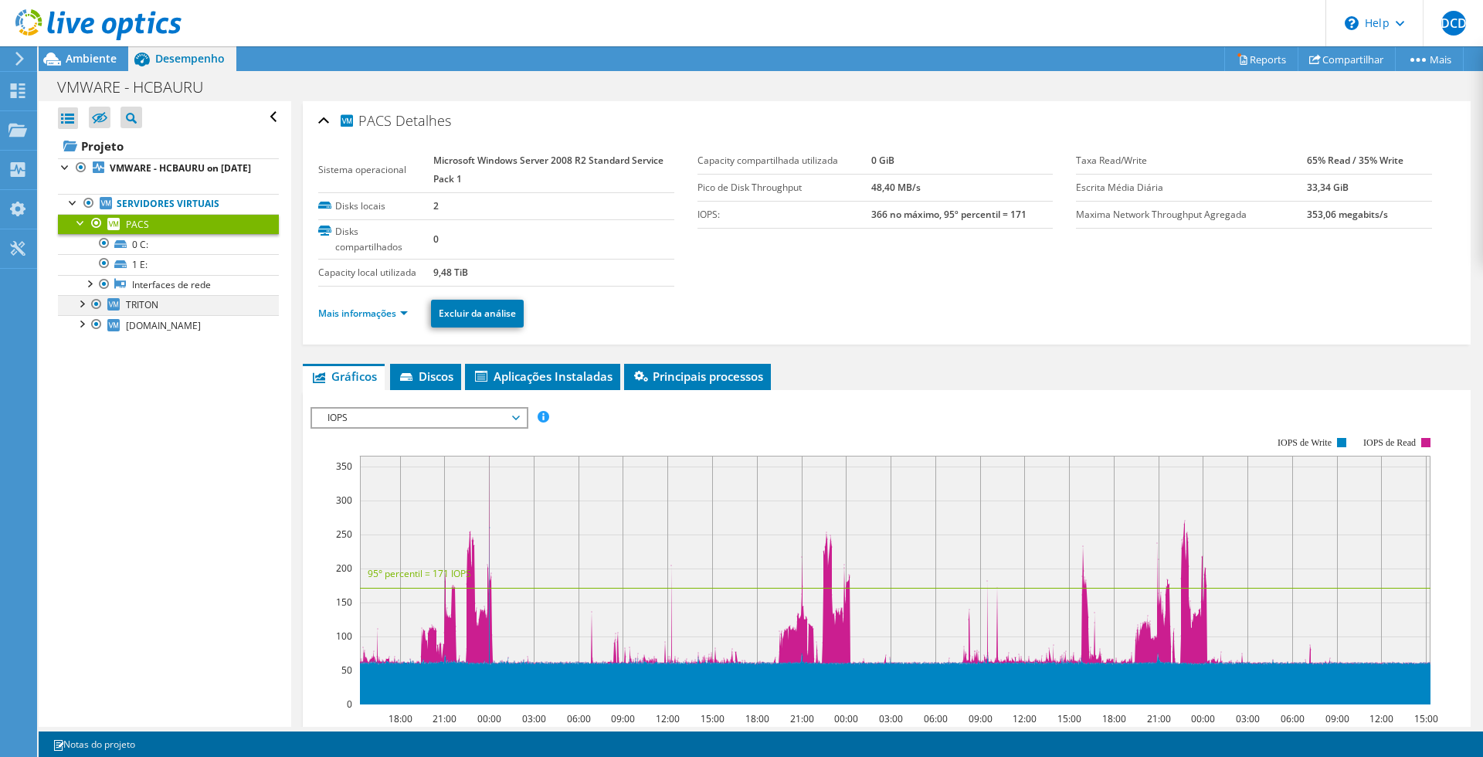
click at [81, 310] on div at bounding box center [80, 302] width 15 height 15
click at [79, 392] on div at bounding box center [80, 383] width 15 height 15
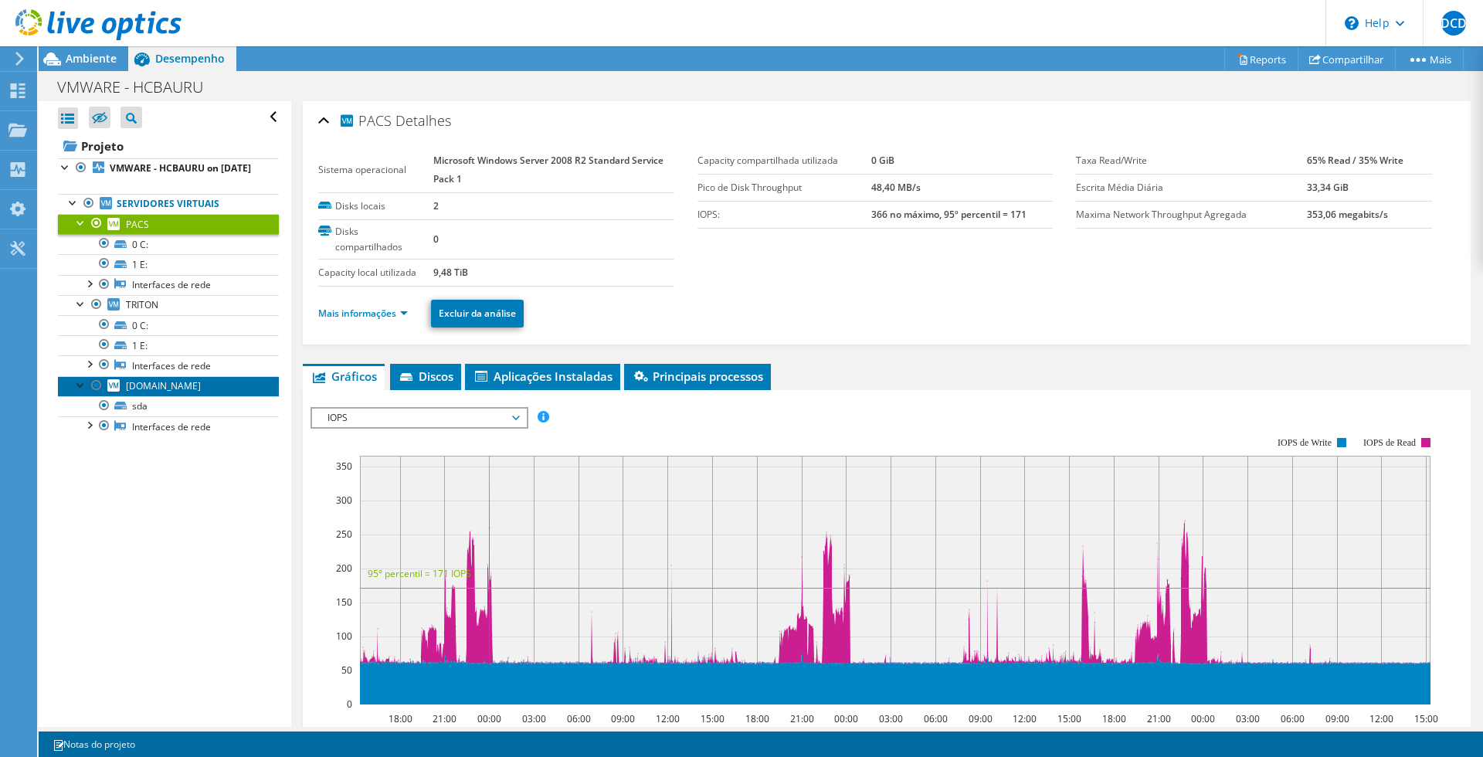
click at [111, 392] on icon at bounding box center [113, 385] width 12 height 12
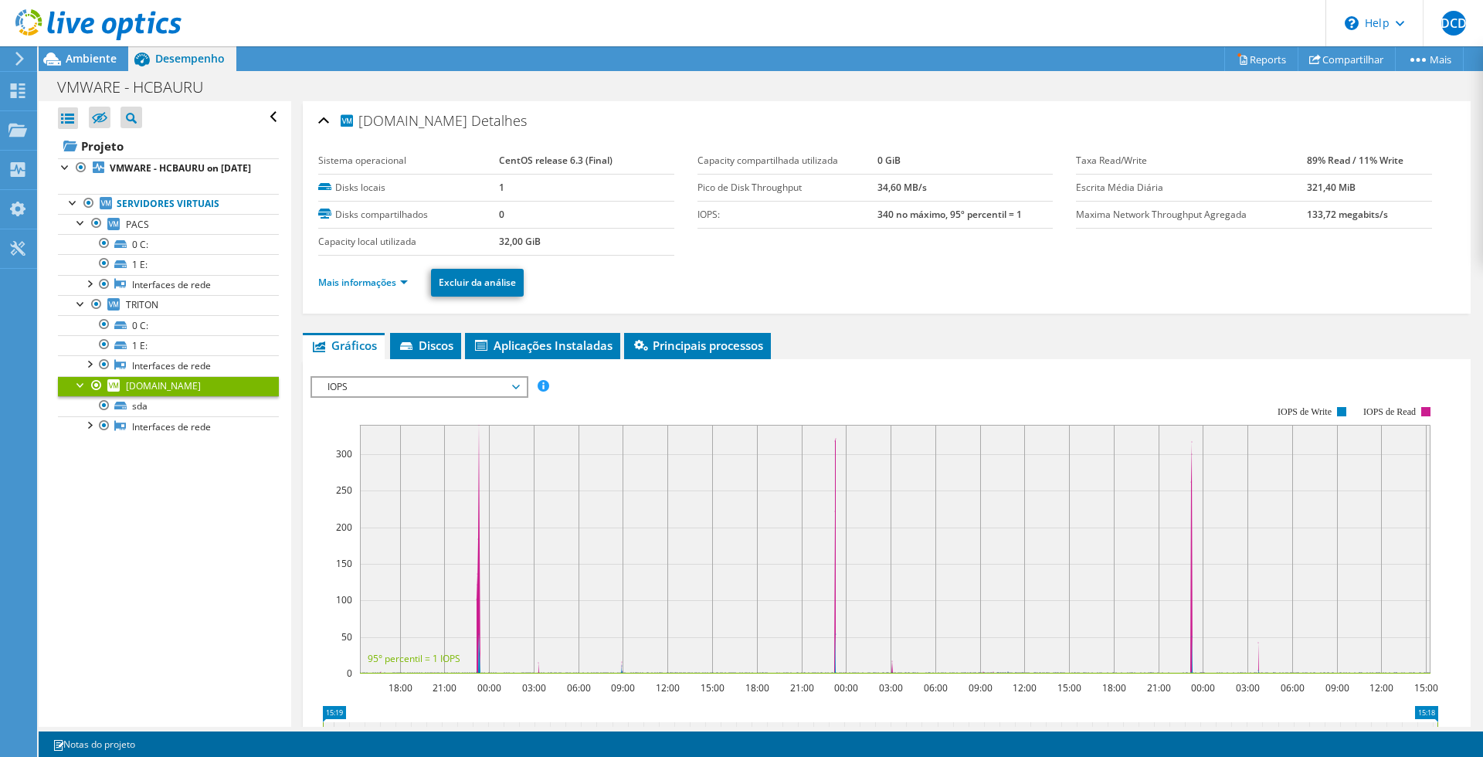
click at [80, 392] on div at bounding box center [80, 383] width 15 height 15
click at [135, 311] on span "TRITON" at bounding box center [142, 304] width 32 height 13
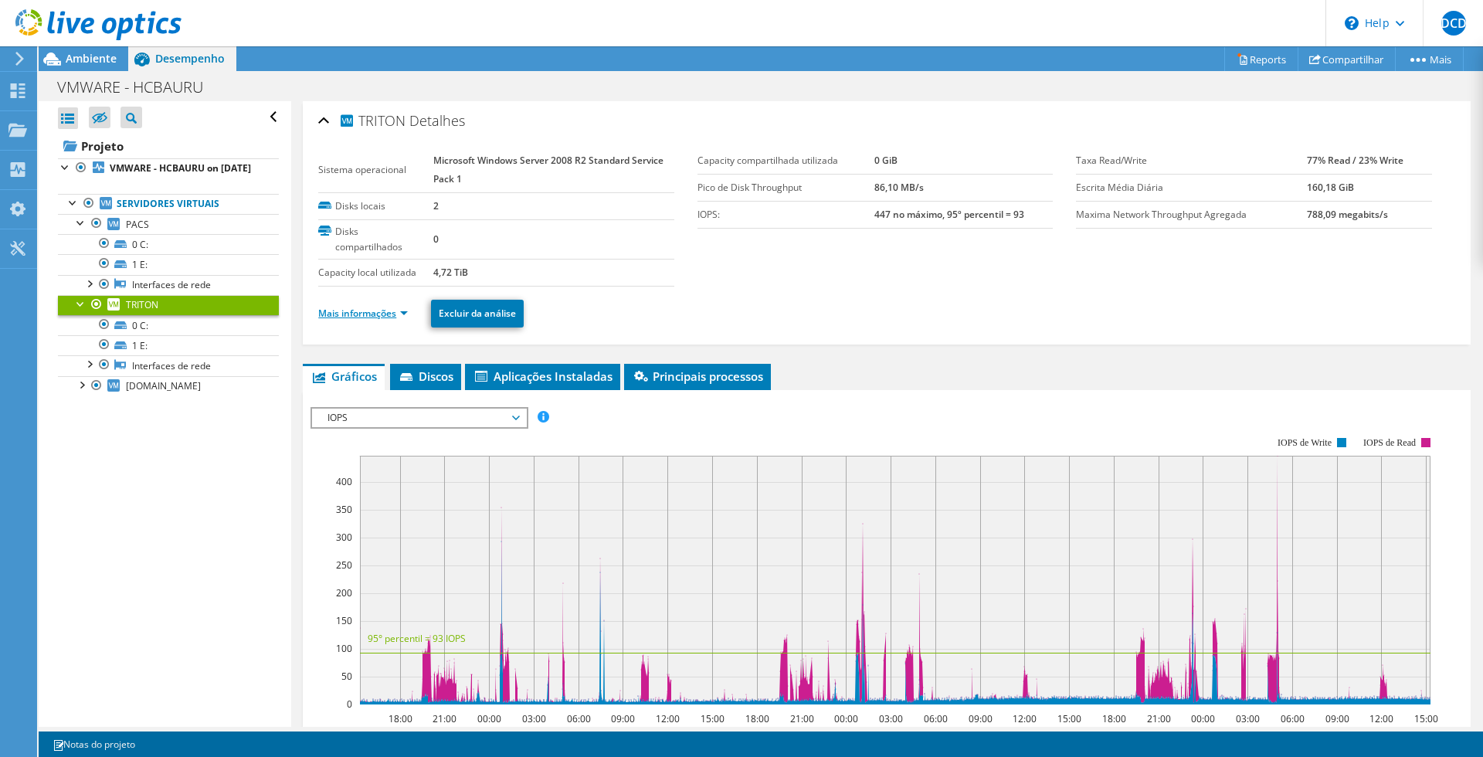
click at [351, 317] on link "Mais informações" at bounding box center [363, 313] width 90 height 13
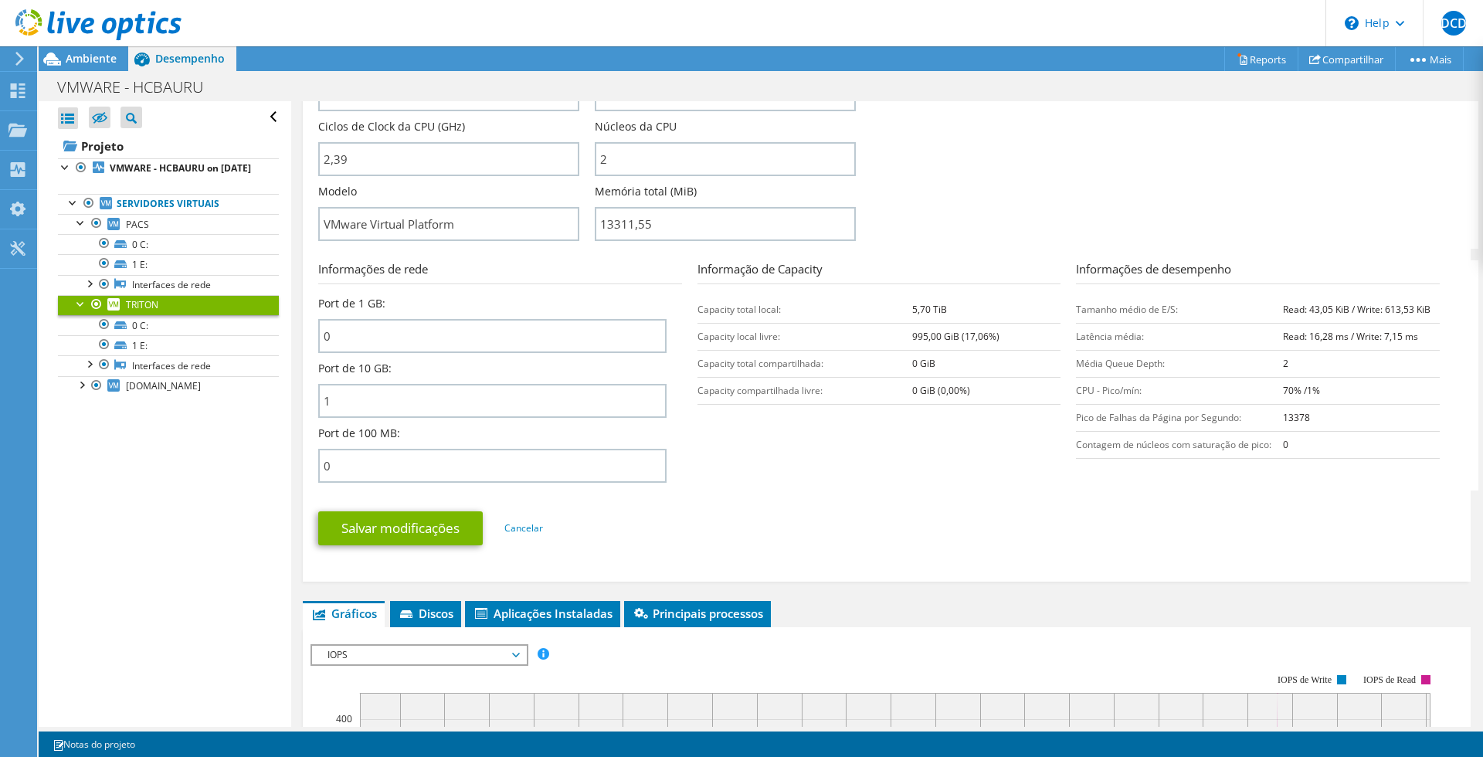
scroll to position [386, 0]
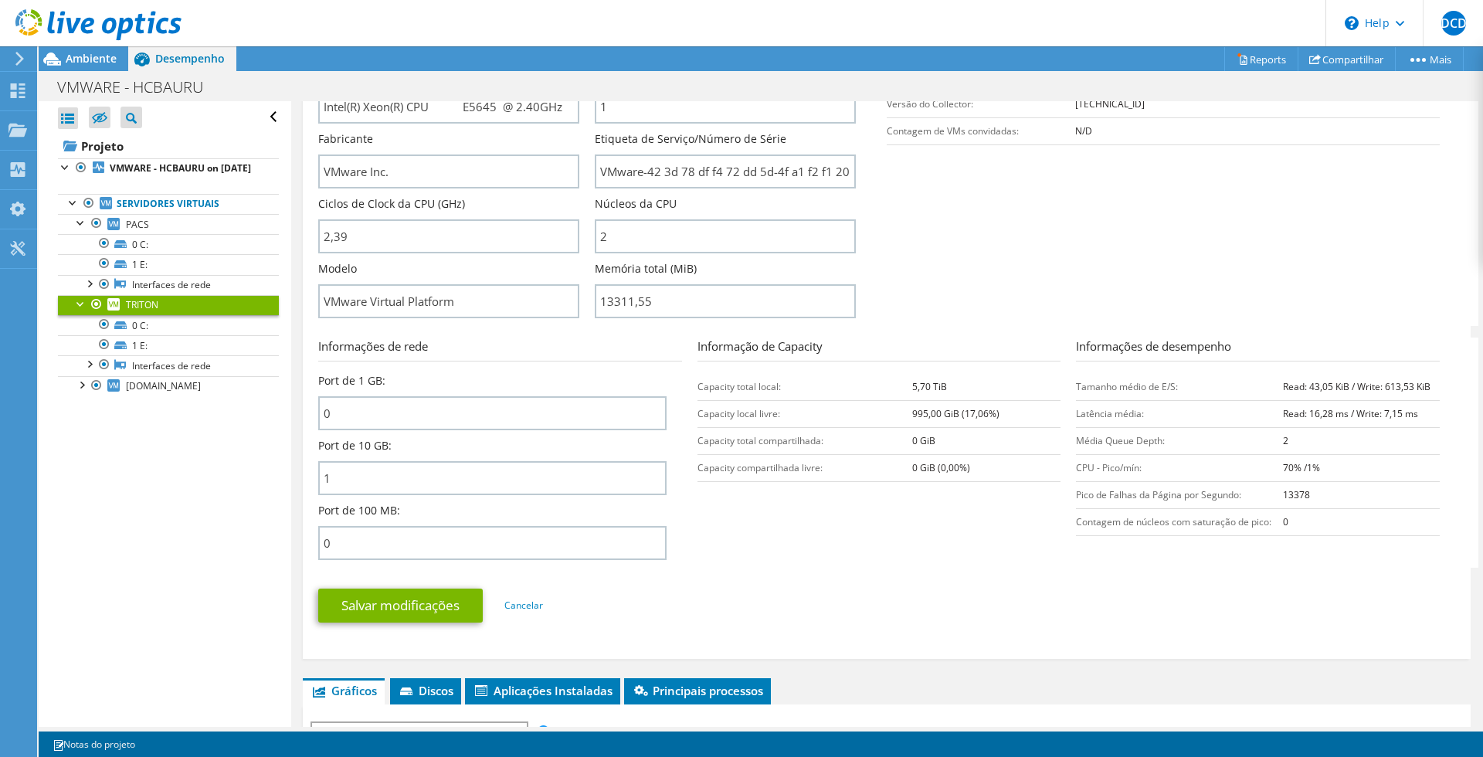
click at [134, 636] on div "Abrir Todos Fechar Todos Ocultar nós excluídos Filtro de árvore do projeto" at bounding box center [165, 414] width 252 height 626
click at [175, 168] on b "VMWARE - HCBAURU on 10/14/2025" at bounding box center [180, 167] width 141 height 13
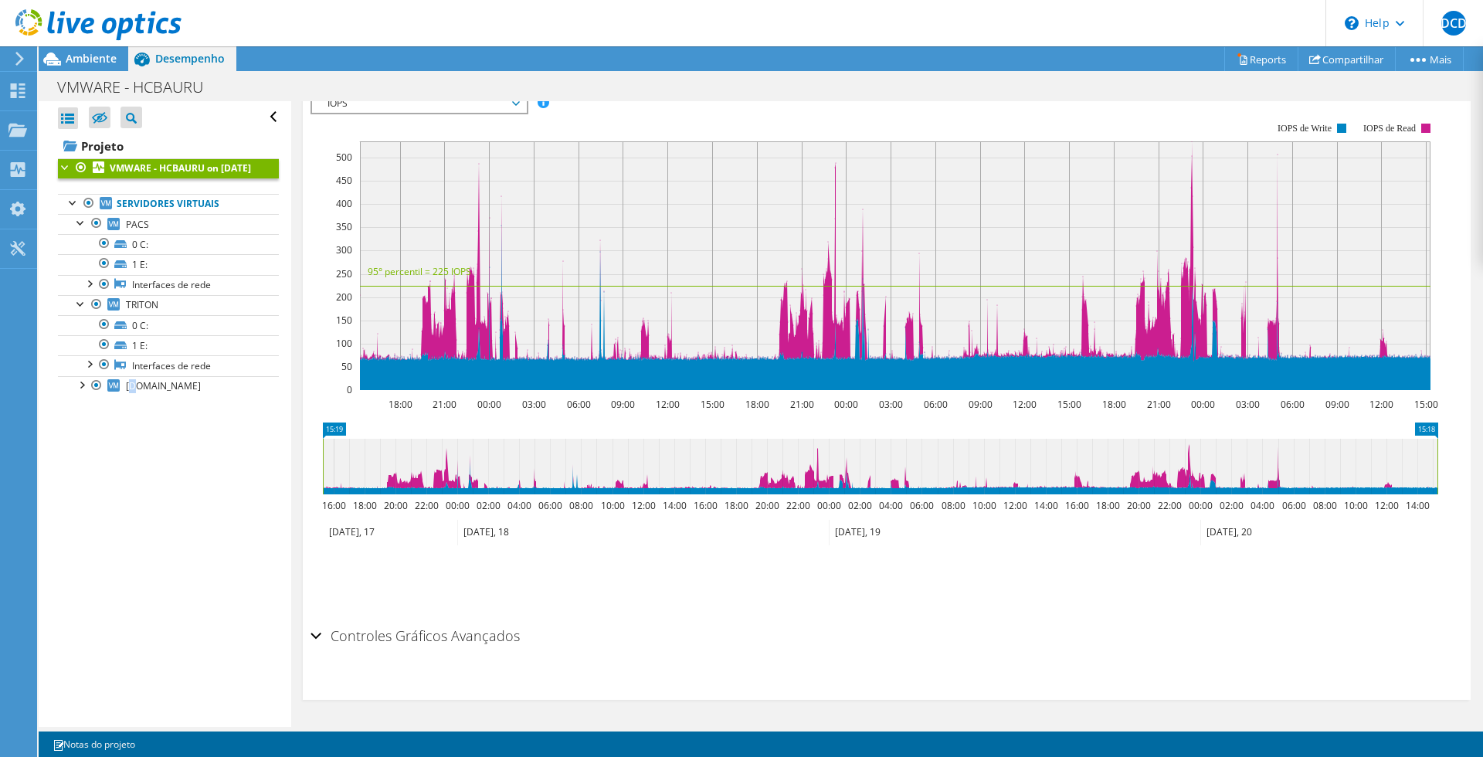
scroll to position [279, 0]
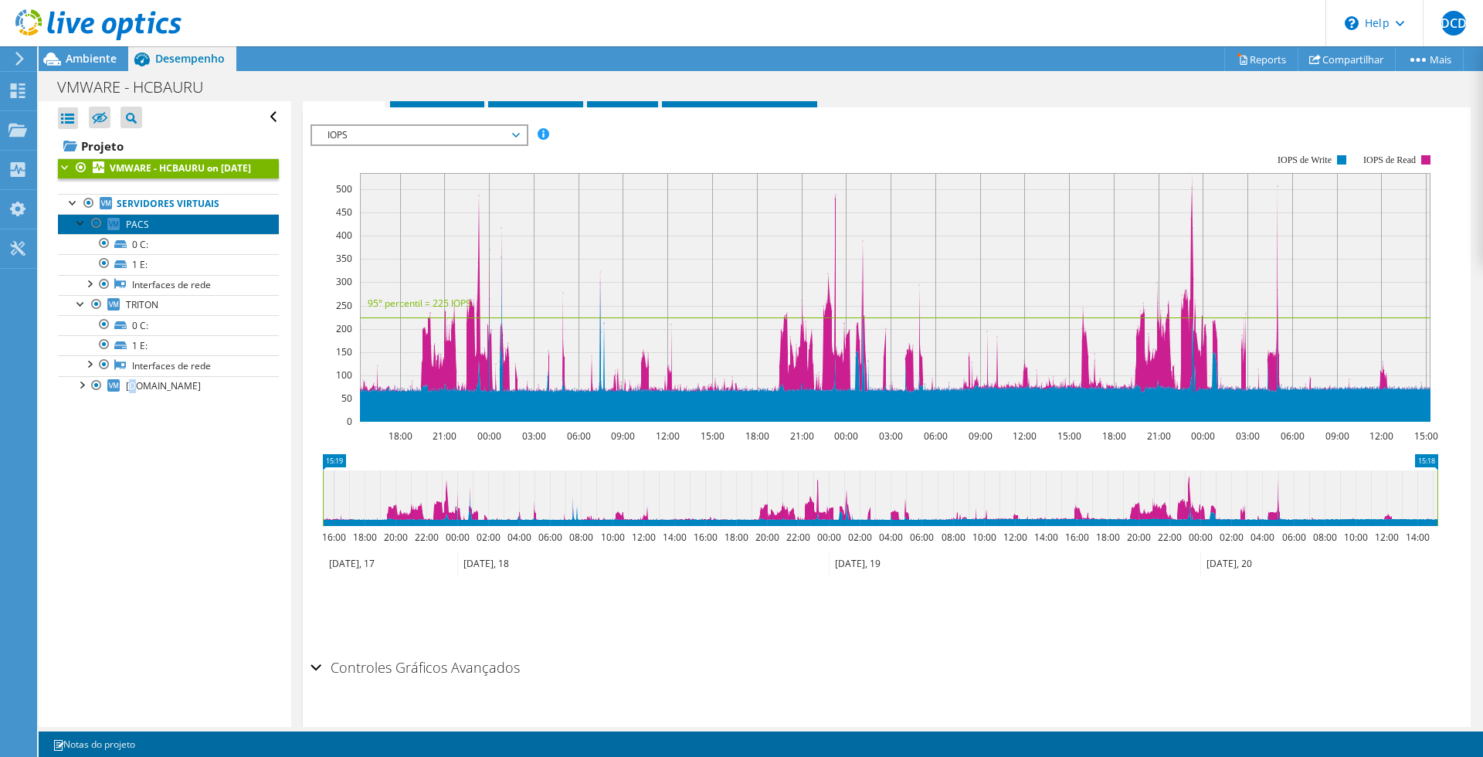
click at [176, 234] on link "PACS" at bounding box center [168, 224] width 221 height 20
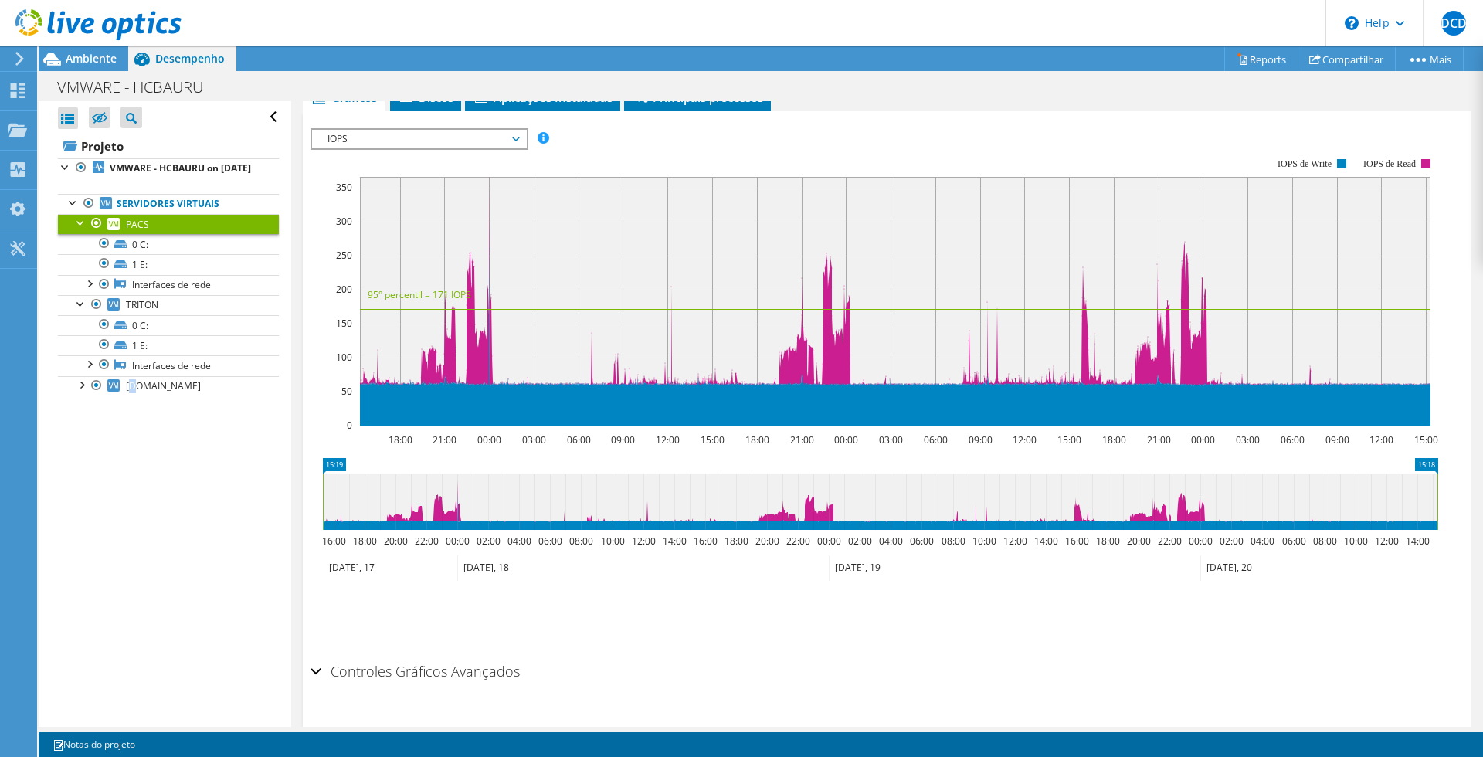
scroll to position [283, 0]
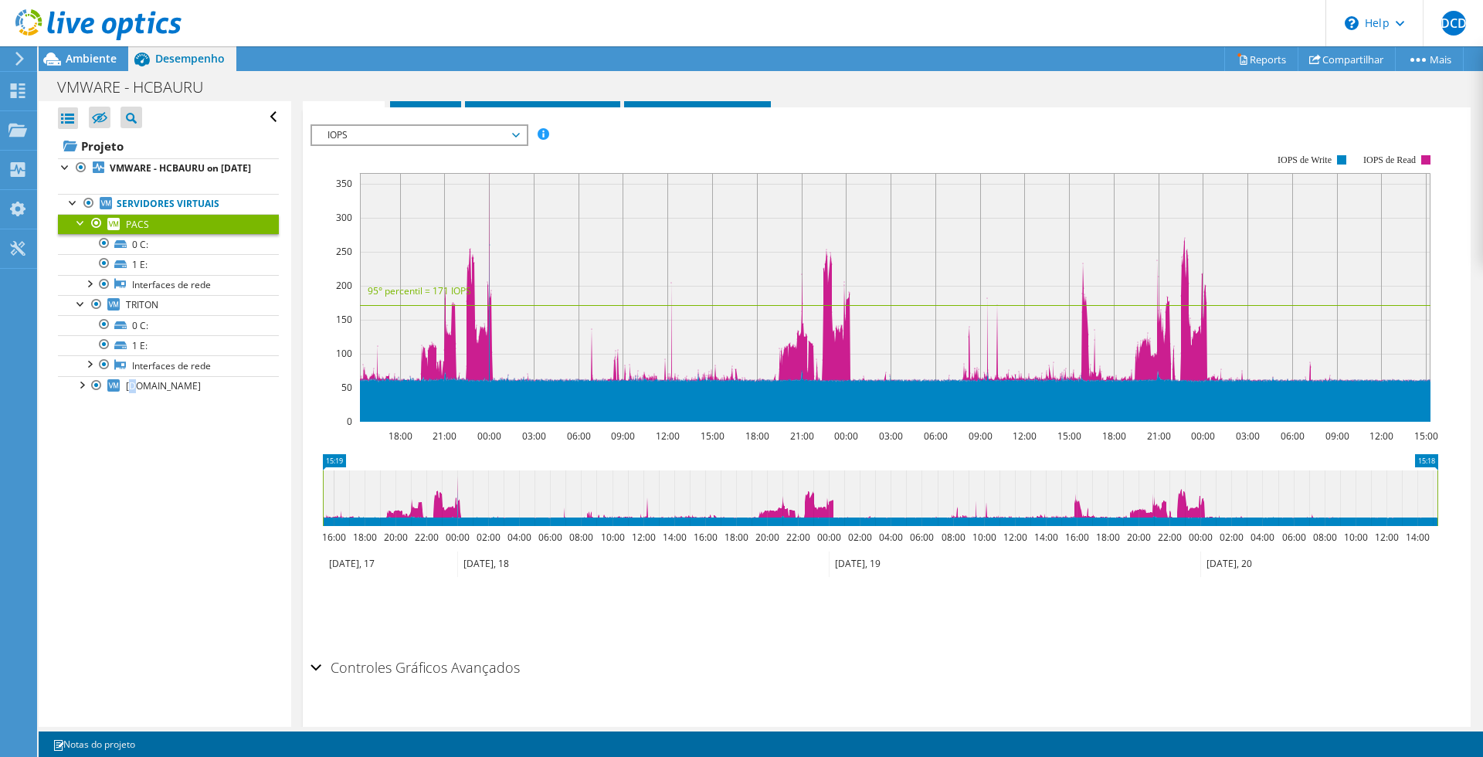
drag, startPoint x: 144, startPoint y: 240, endPoint x: 195, endPoint y: 532, distance: 296.4
click at [195, 532] on div "Abrir Todos Fechar Todos Ocultar nós excluídos Filtro de árvore do projeto" at bounding box center [165, 414] width 252 height 626
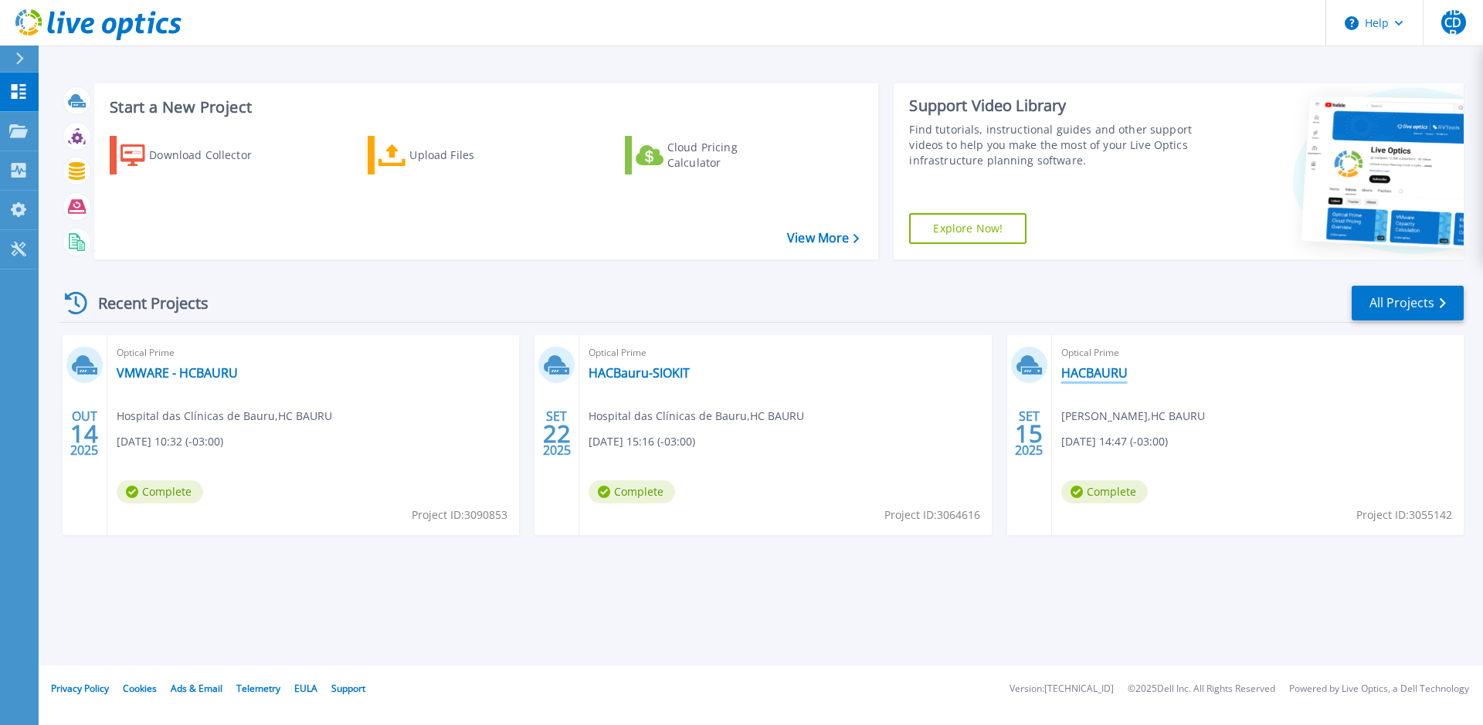
click at [1108, 371] on link "HACBAURU" at bounding box center [1094, 372] width 66 height 15
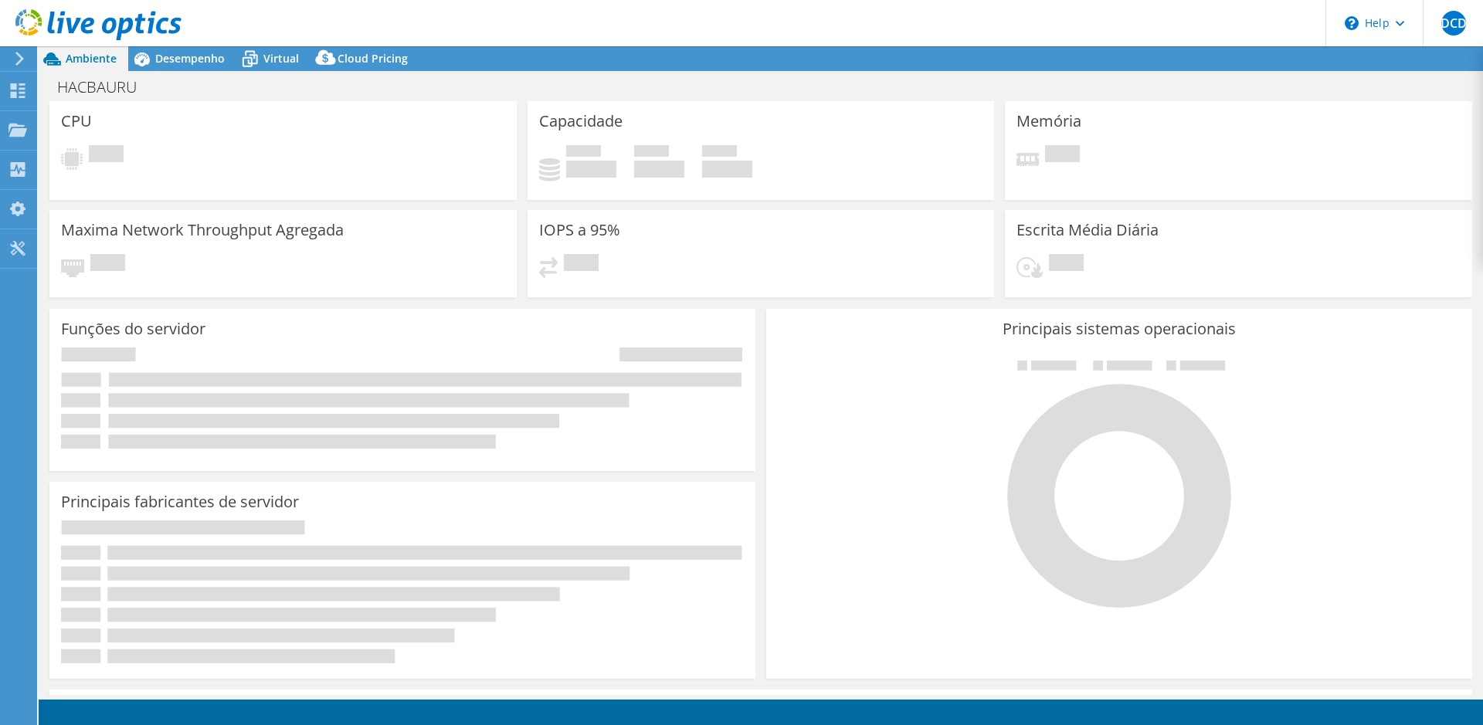
select select "USD"
